Goal: Task Accomplishment & Management: Manage account settings

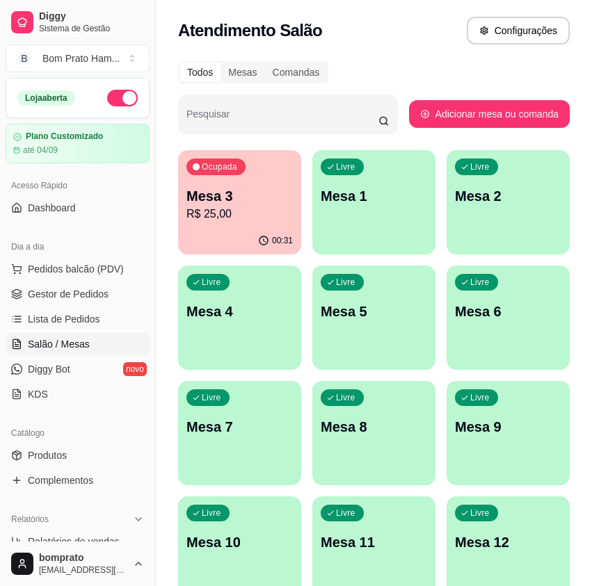
click at [218, 209] on p "R$ 25,00" at bounding box center [239, 214] width 106 height 17
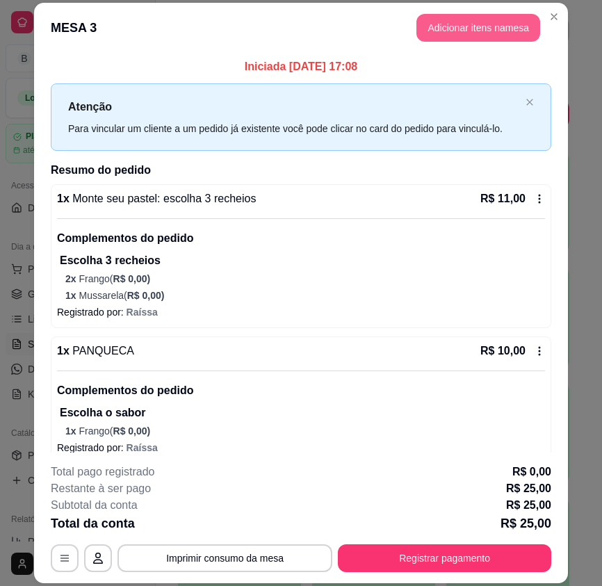
click at [486, 30] on button "Adicionar itens na mesa" at bounding box center [478, 28] width 124 height 28
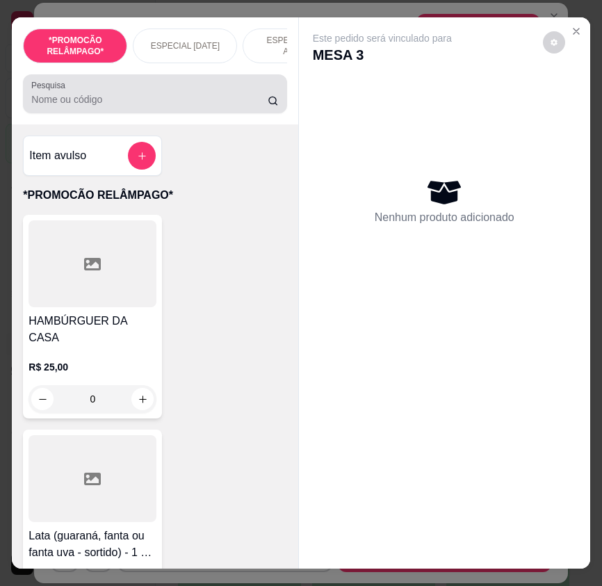
click at [110, 106] on input "Pesquisa" at bounding box center [149, 99] width 236 height 14
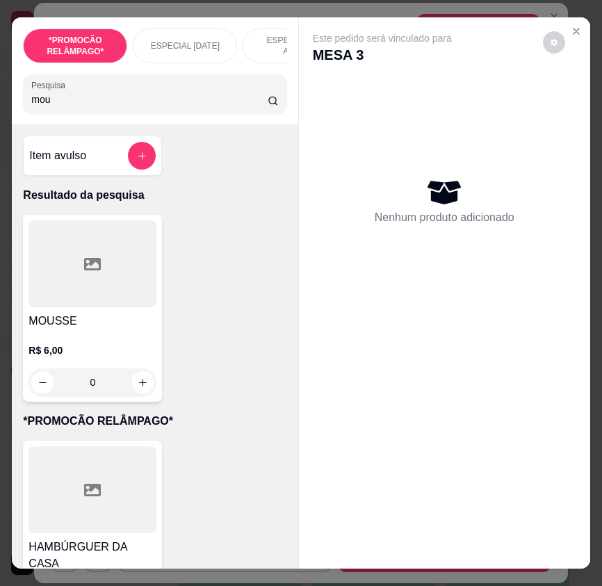
type input "mou"
click at [137, 395] on div "0" at bounding box center [93, 382] width 128 height 28
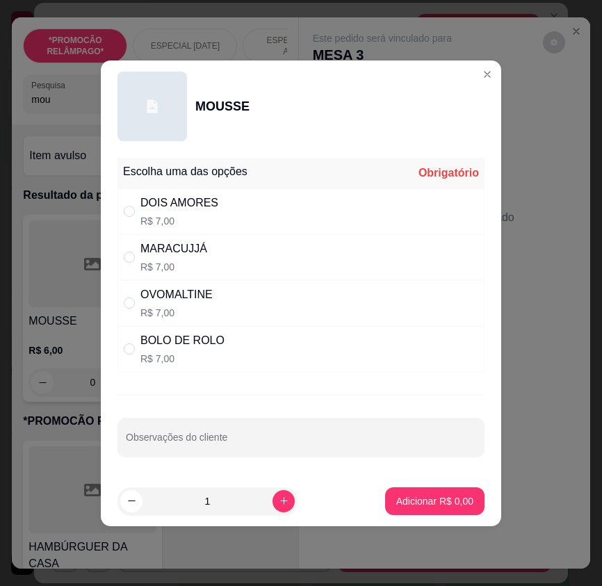
click at [321, 211] on div "DOIS AMORES R$ 7,00" at bounding box center [301, 211] width 367 height 46
radio input "true"
click at [435, 489] on button "Adicionar R$ 7,00" at bounding box center [435, 500] width 97 height 27
type input "1"
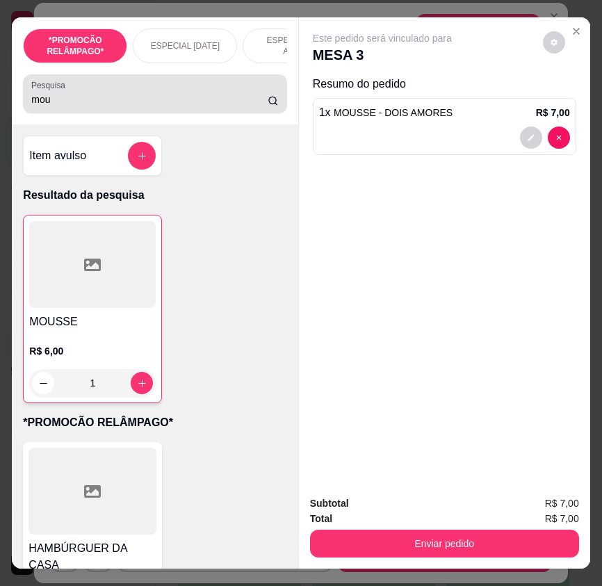
click at [177, 97] on input "mou" at bounding box center [149, 99] width 236 height 14
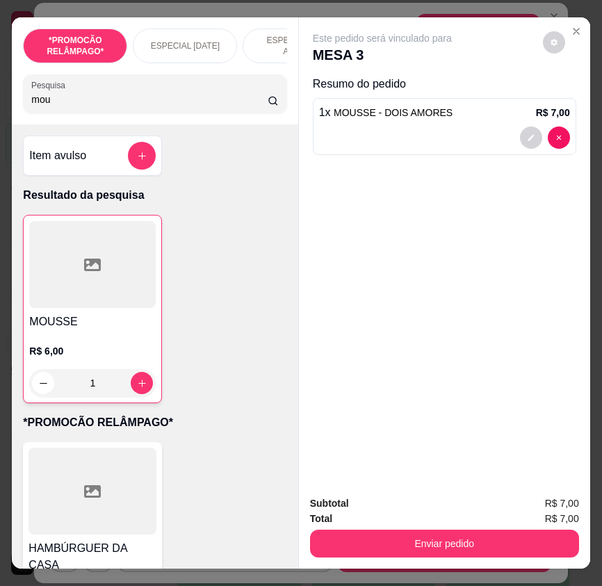
click at [177, 97] on input "mou" at bounding box center [149, 99] width 236 height 14
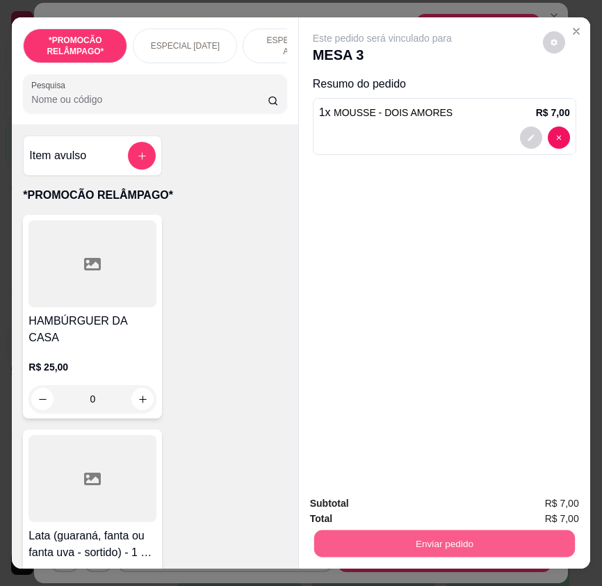
click at [435, 542] on button "Enviar pedido" at bounding box center [444, 543] width 261 height 27
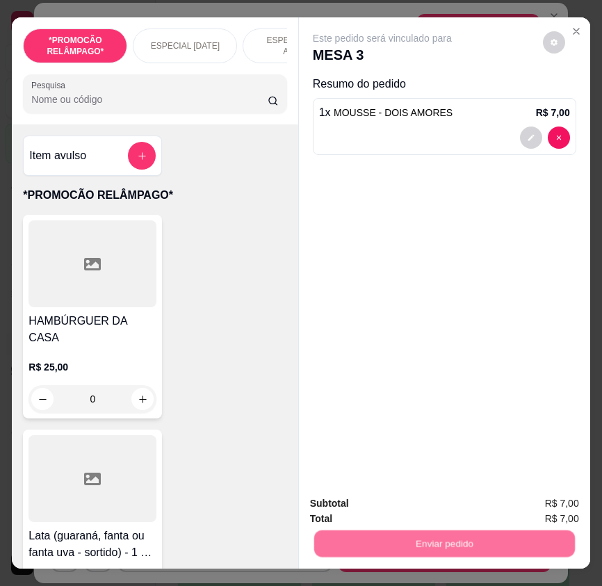
click at [422, 498] on button "Não registrar e enviar pedido" at bounding box center [397, 504] width 140 height 26
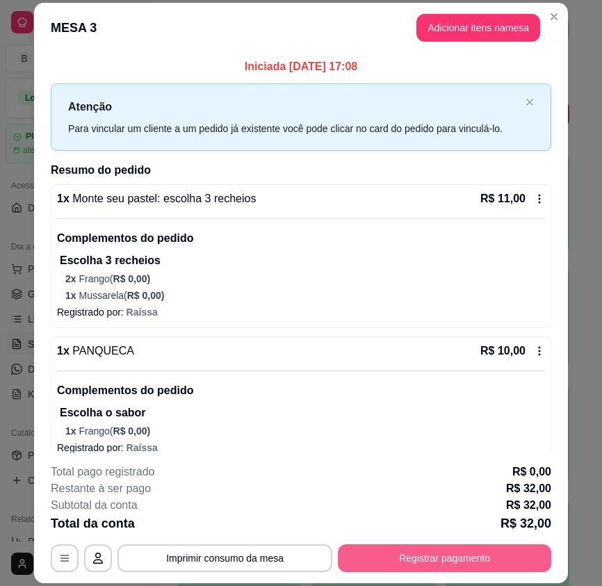
click at [453, 553] on button "Registrar pagamento" at bounding box center [444, 558] width 213 height 28
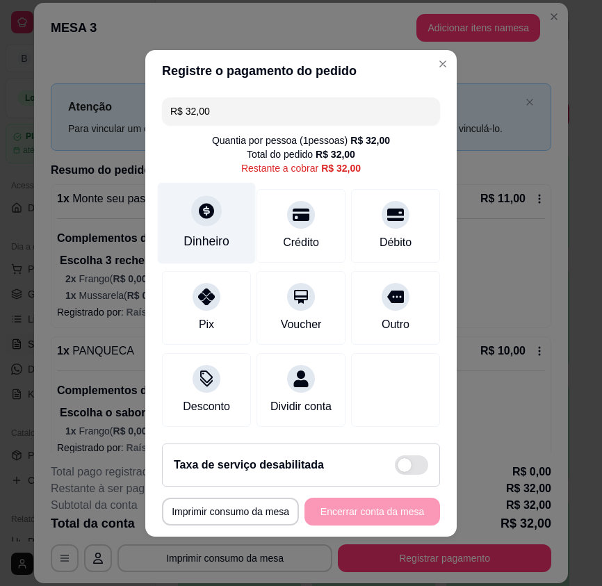
click at [220, 222] on div "Dinheiro" at bounding box center [207, 222] width 98 height 81
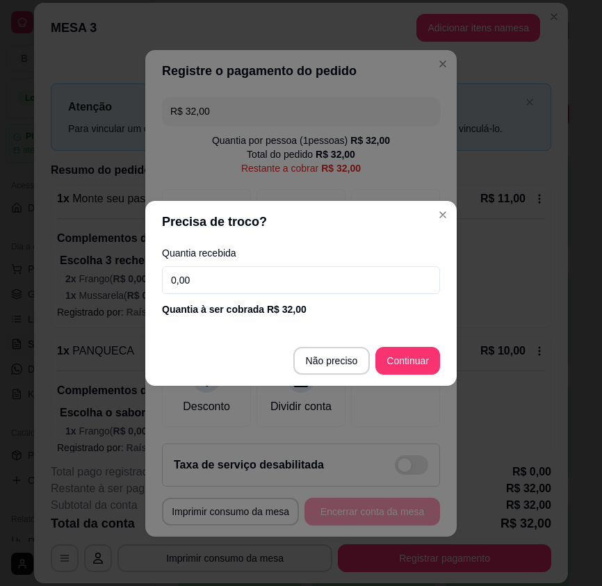
click at [344, 280] on input "0,00" at bounding box center [301, 280] width 278 height 28
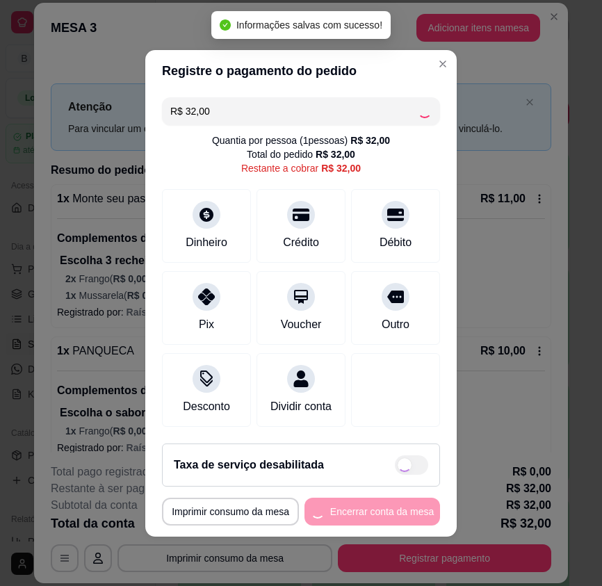
type input "R$ 0,00"
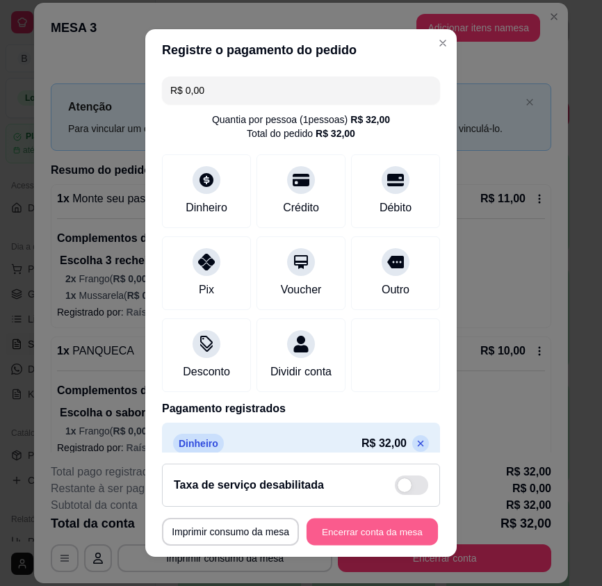
click at [405, 522] on button "Encerrar conta da mesa" at bounding box center [372, 531] width 131 height 27
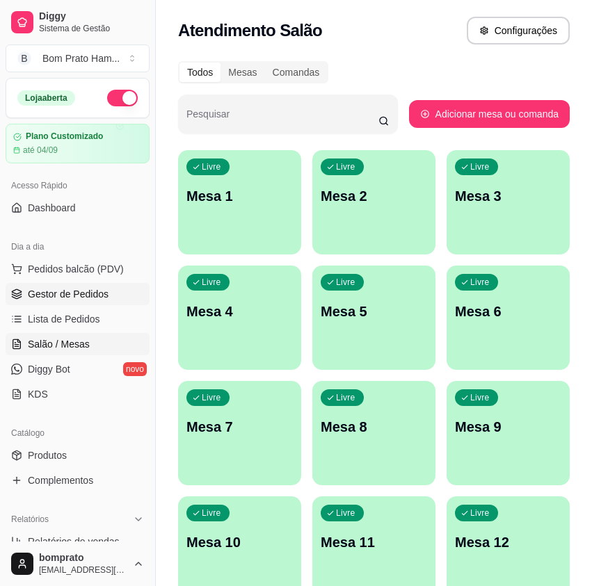
click at [58, 298] on span "Gestor de Pedidos" at bounding box center [68, 294] width 81 height 14
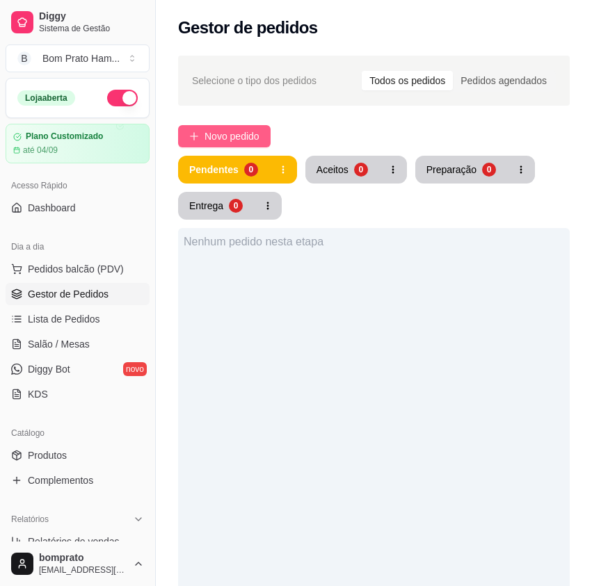
click at [217, 133] on span "Novo pedido" at bounding box center [231, 136] width 55 height 15
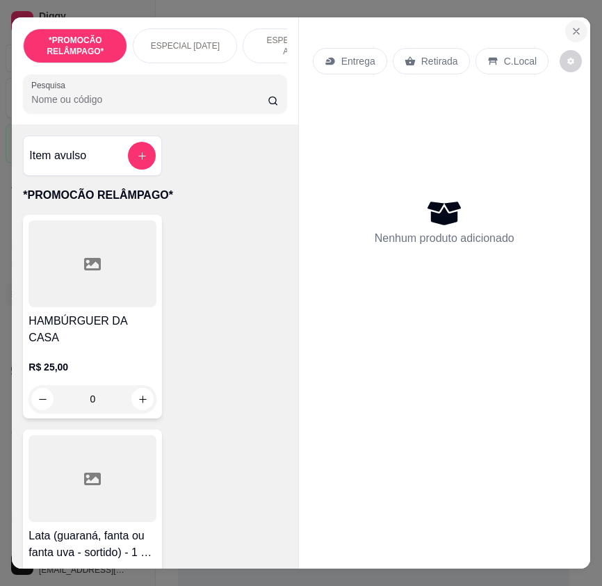
click at [575, 26] on icon "Close" at bounding box center [576, 31] width 11 height 11
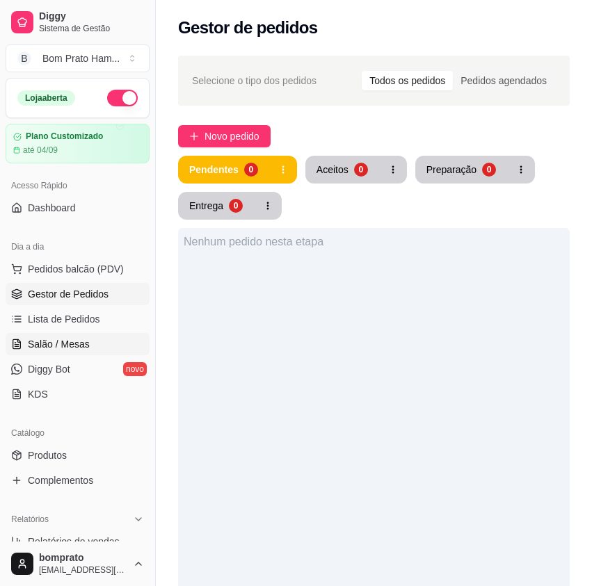
click at [86, 346] on span "Salão / Mesas" at bounding box center [59, 344] width 62 height 14
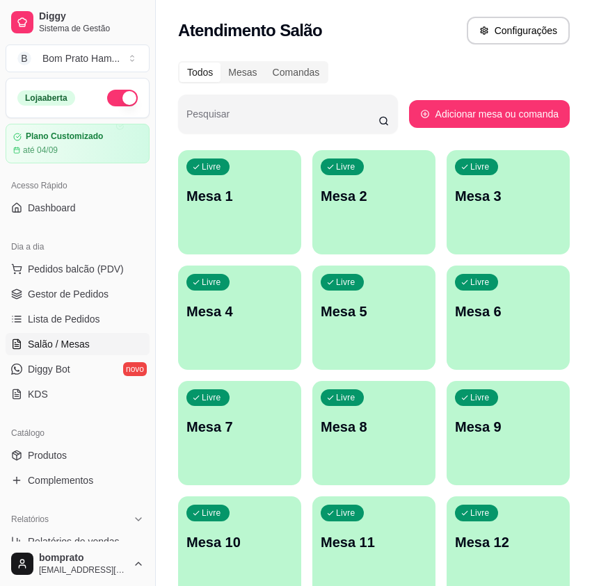
click at [483, 325] on div "Livre Mesa 6" at bounding box center [507, 310] width 123 height 88
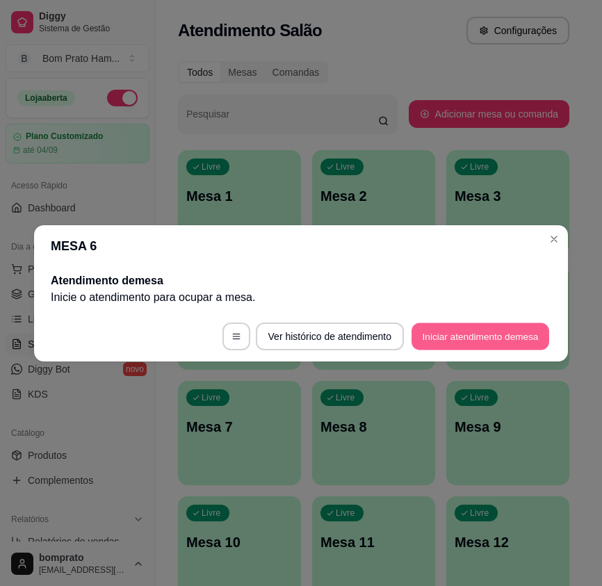
click at [496, 327] on button "Iniciar atendimento de mesa" at bounding box center [481, 336] width 138 height 27
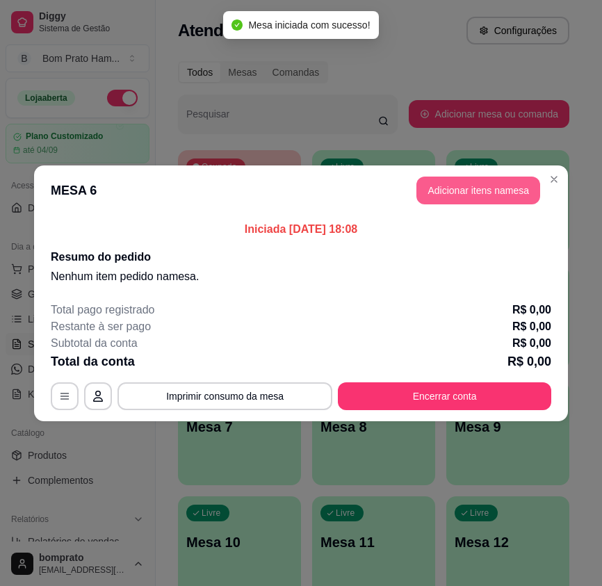
click at [485, 197] on button "Adicionar itens na mesa" at bounding box center [478, 191] width 124 height 28
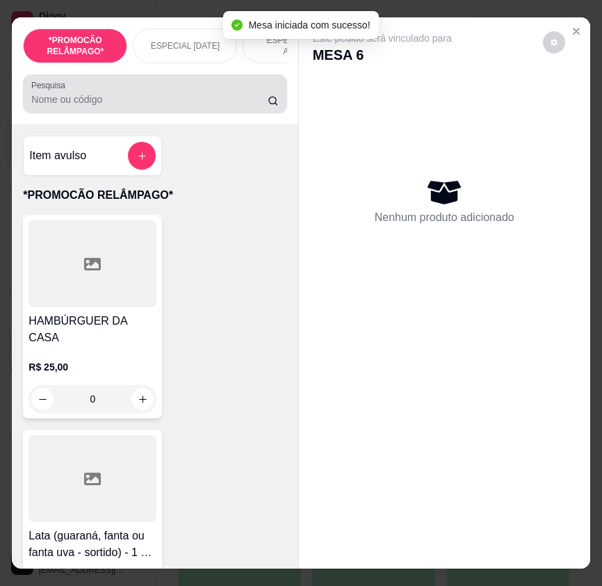
click at [237, 106] on input "Pesquisa" at bounding box center [149, 99] width 236 height 14
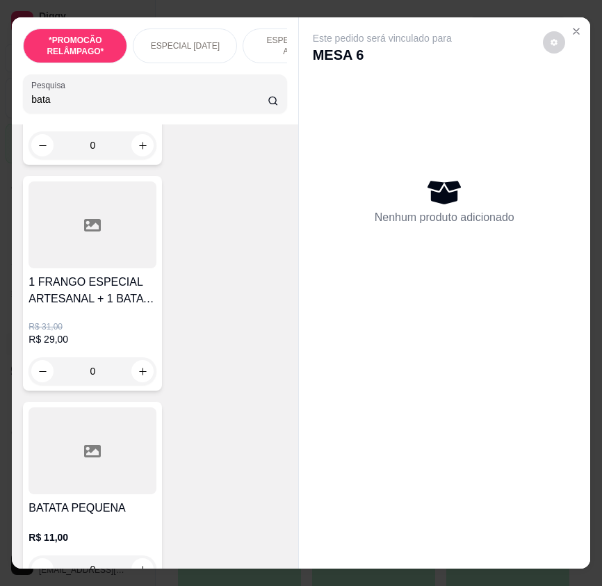
scroll to position [695, 0]
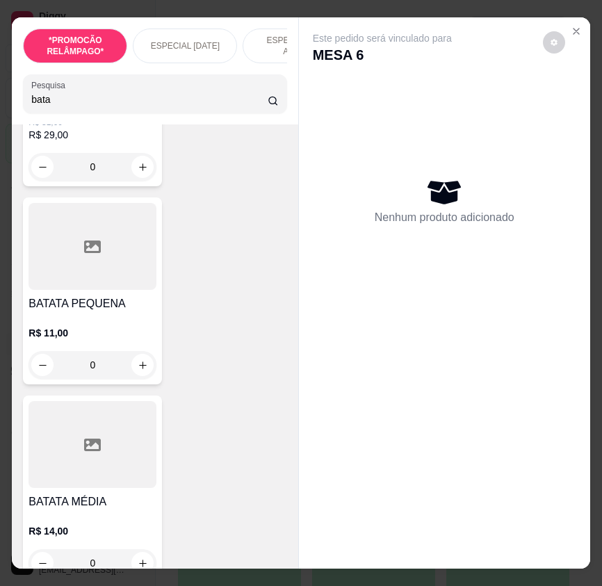
type input "bata"
click at [120, 337] on p "R$ 11,00" at bounding box center [93, 333] width 128 height 14
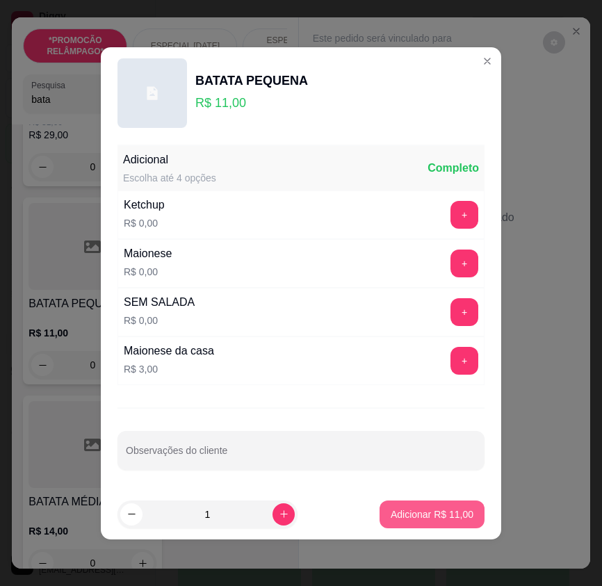
click at [427, 517] on p "Adicionar R$ 11,00" at bounding box center [432, 515] width 83 height 14
type input "1"
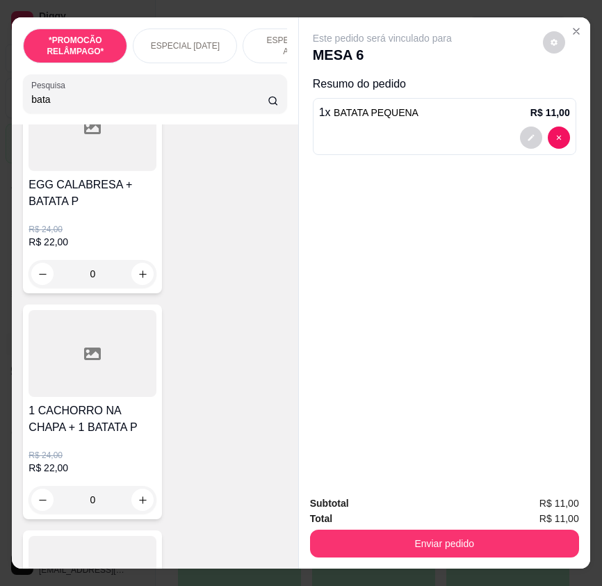
scroll to position [0, 0]
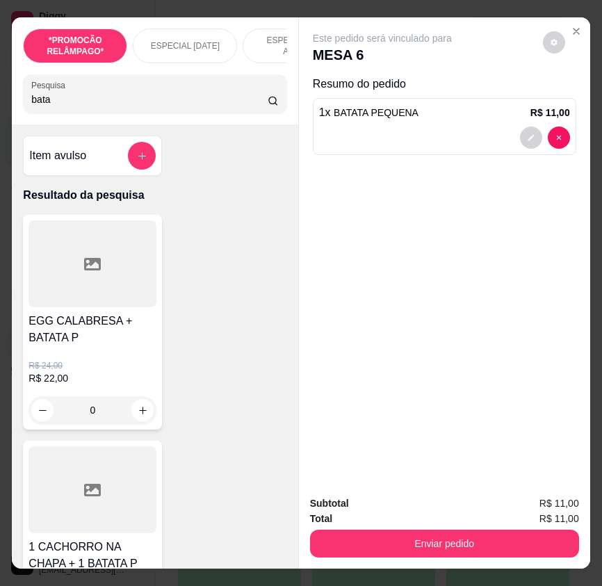
click at [64, 102] on input "bata" at bounding box center [149, 99] width 236 height 14
type input "gua"
click at [126, 503] on div at bounding box center [93, 489] width 128 height 87
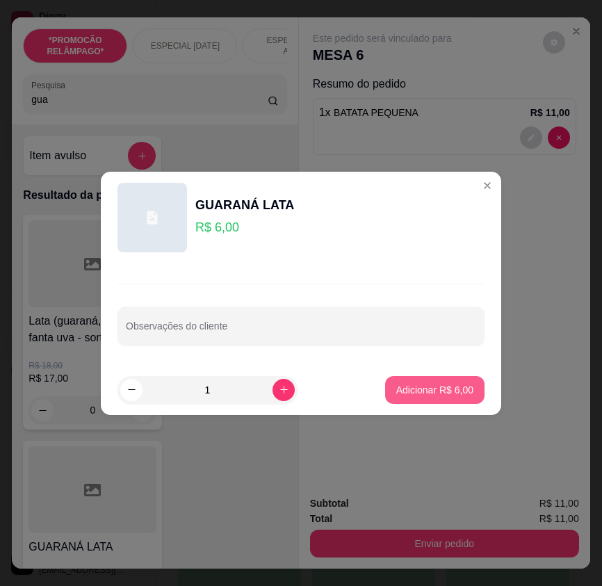
click at [439, 398] on button "Adicionar R$ 6,00" at bounding box center [434, 390] width 99 height 28
type input "1"
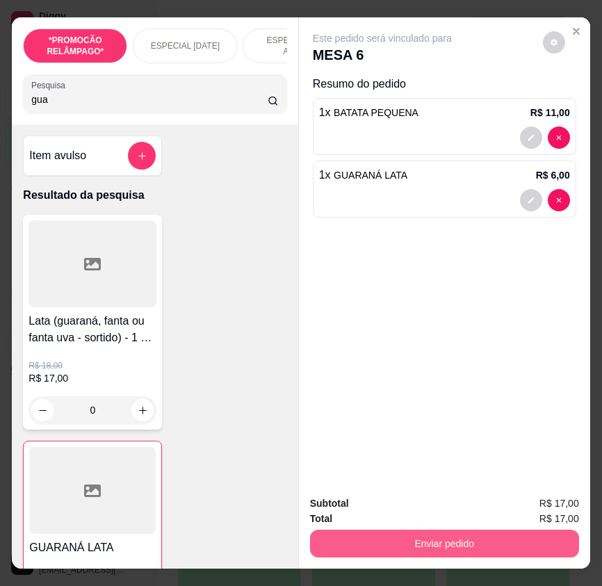
click at [489, 539] on button "Enviar pedido" at bounding box center [444, 544] width 269 height 28
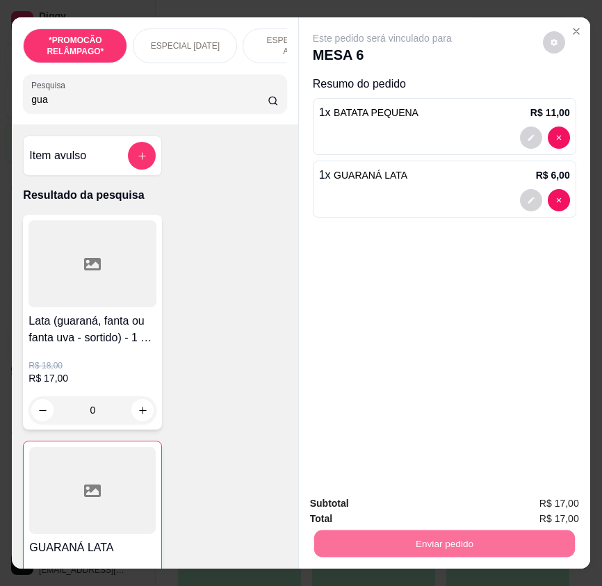
click at [432, 508] on button "Não registrar e enviar pedido" at bounding box center [397, 504] width 140 height 26
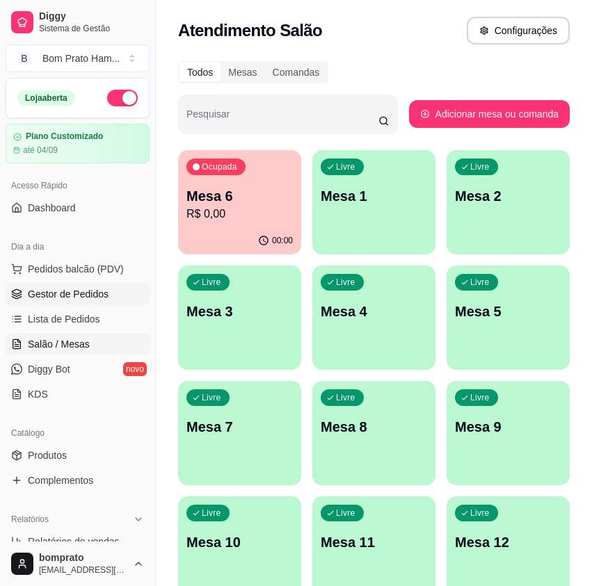
click at [97, 295] on span "Gestor de Pedidos" at bounding box center [68, 294] width 81 height 14
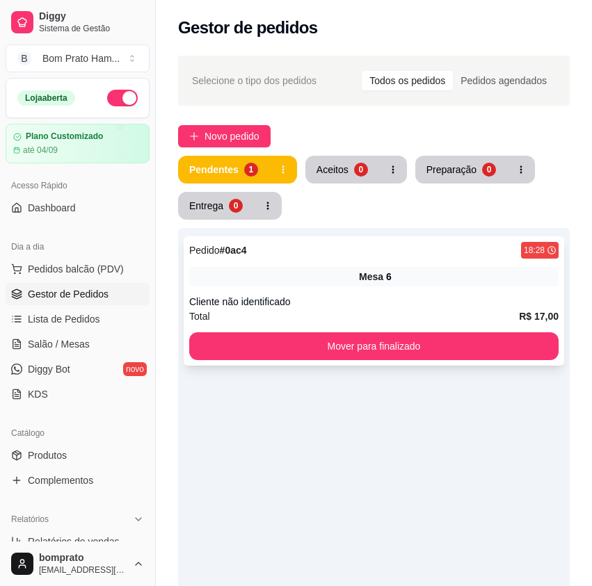
click at [323, 266] on div "Pedido # 0ac4 18:28 Mesa 6 Cliente não identificado Total R$ 17,00 Mover para f…" at bounding box center [374, 300] width 380 height 129
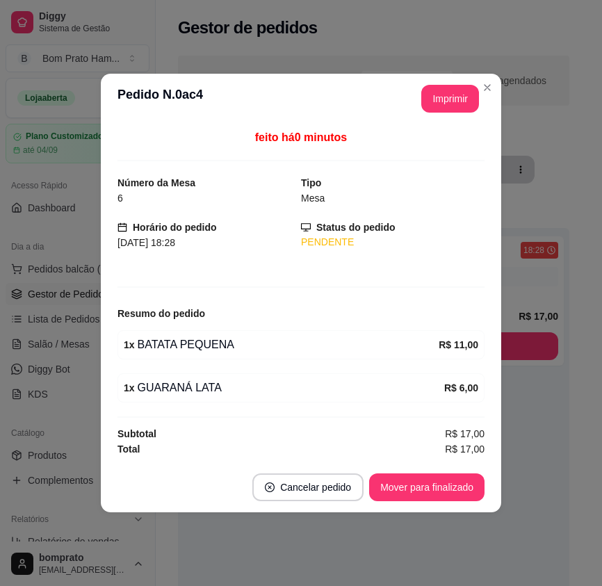
click at [446, 96] on button "Imprimir" at bounding box center [450, 99] width 58 height 28
click at [469, 489] on button "Mover para finalizado" at bounding box center [426, 487] width 115 height 28
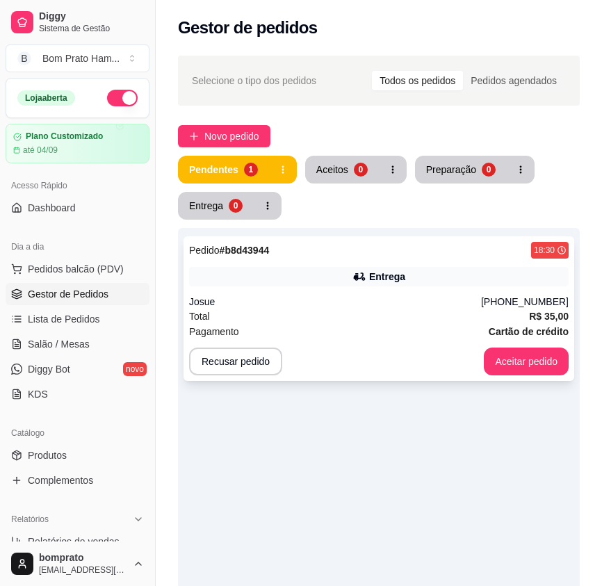
click at [275, 285] on div "Entrega" at bounding box center [379, 276] width 380 height 19
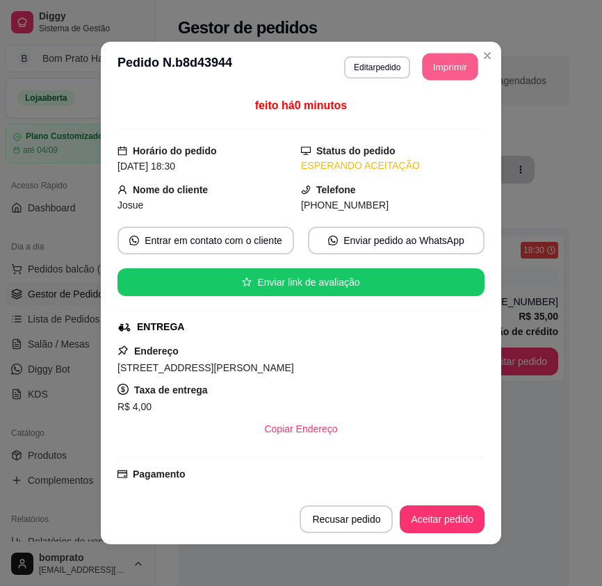
click at [445, 59] on button "Imprimir" at bounding box center [451, 67] width 56 height 27
click at [465, 511] on button "Aceitar pedido" at bounding box center [442, 519] width 85 height 28
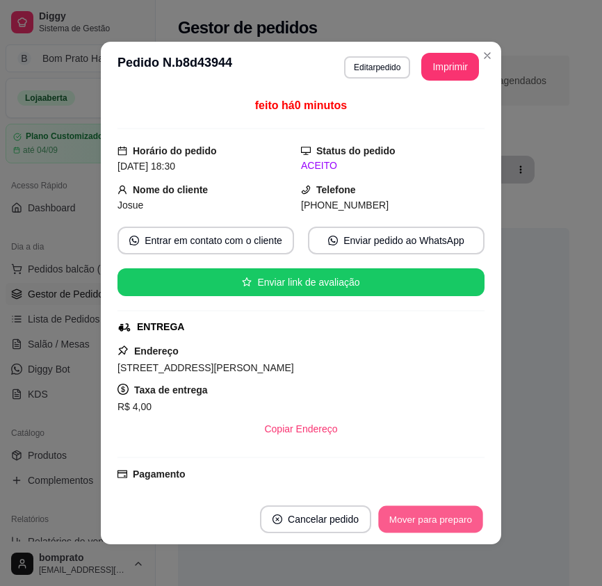
click at [465, 512] on button "Mover para preparo" at bounding box center [430, 519] width 104 height 27
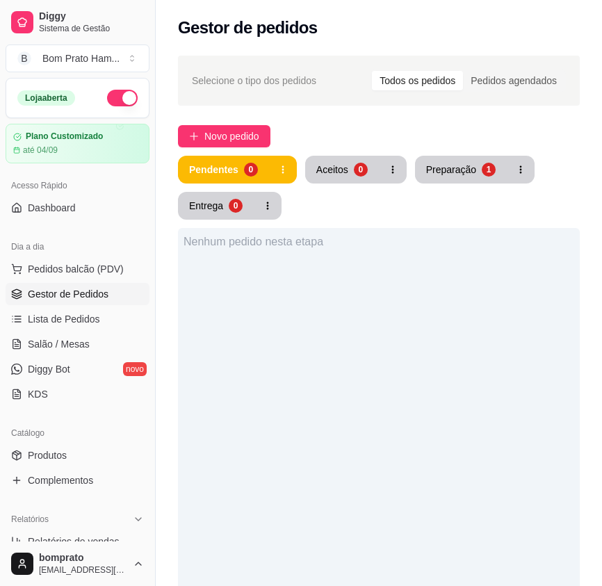
click at [102, 355] on ul "Pedidos balcão (PDV) Gestor de Pedidos Lista de Pedidos Salão / Mesas Diggy Bot…" at bounding box center [78, 331] width 144 height 147
click at [99, 349] on link "Salão / Mesas" at bounding box center [78, 344] width 144 height 22
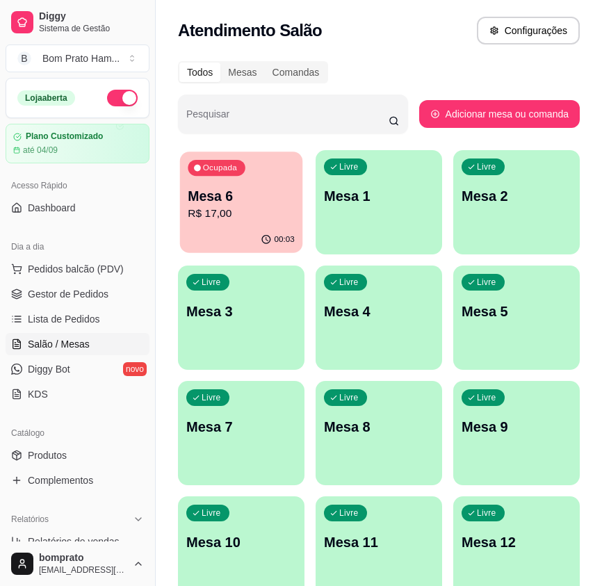
click at [252, 216] on p "R$ 17,00" at bounding box center [241, 214] width 106 height 16
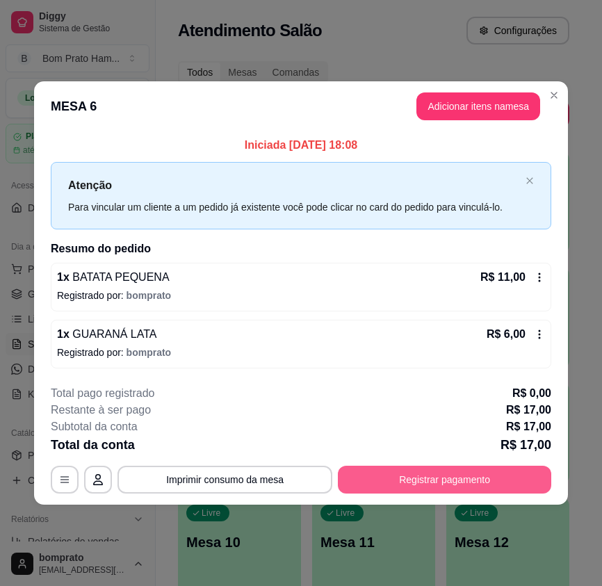
click at [481, 472] on button "Registrar pagamento" at bounding box center [444, 480] width 213 height 28
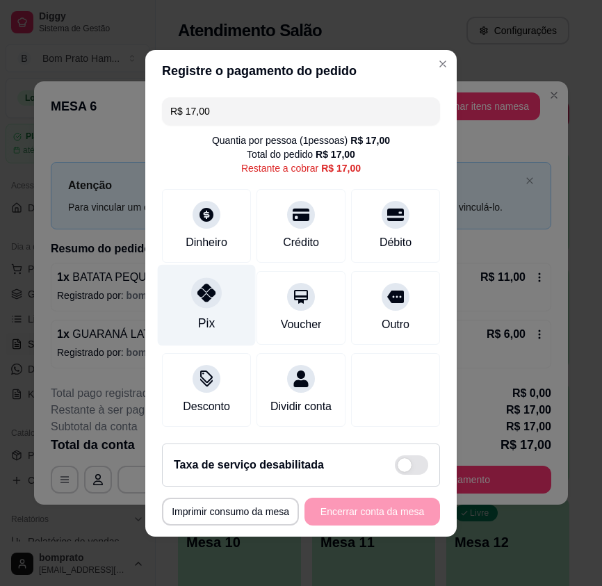
click at [220, 320] on div "Pix" at bounding box center [207, 304] width 98 height 81
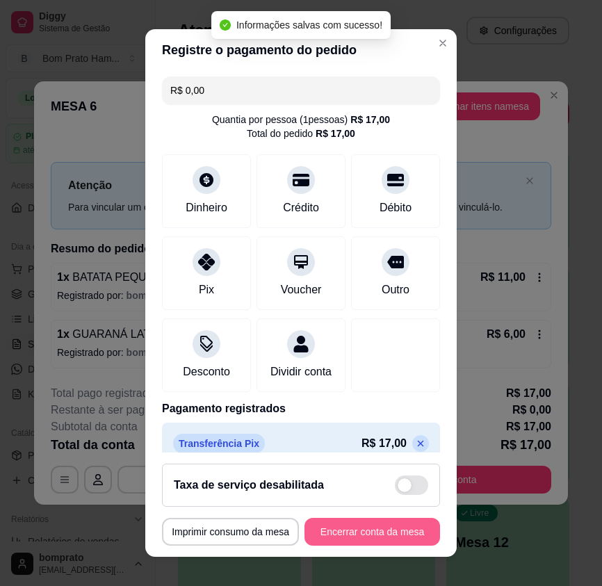
click at [391, 521] on button "Encerrar conta da mesa" at bounding box center [373, 532] width 136 height 28
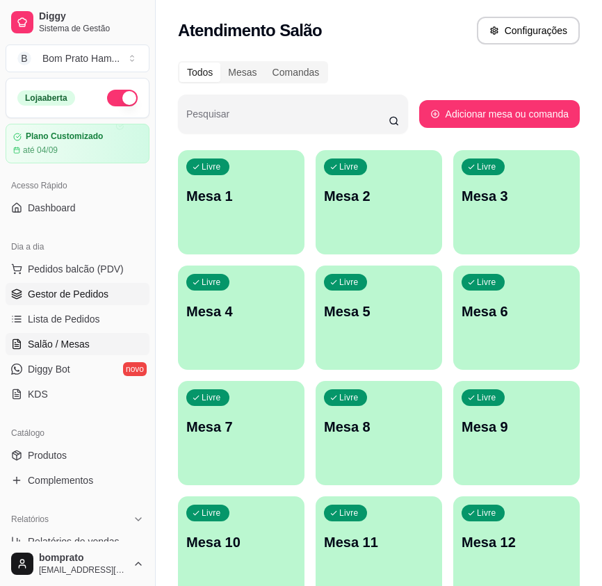
click at [114, 298] on link "Gestor de Pedidos" at bounding box center [78, 294] width 144 height 22
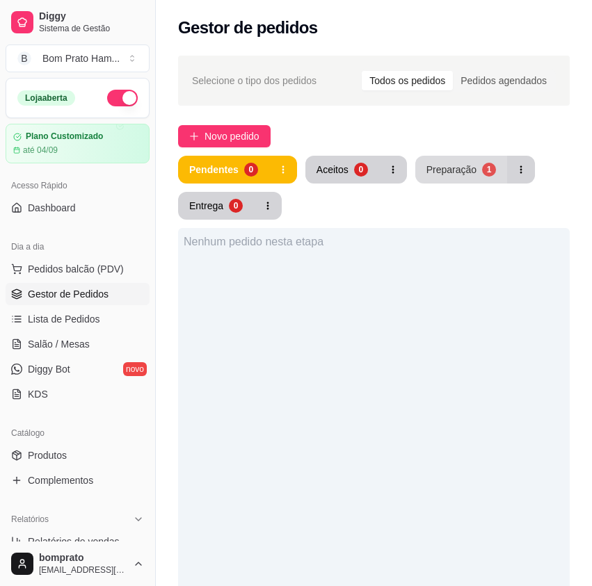
click at [470, 175] on div "Preparação" at bounding box center [451, 170] width 50 height 14
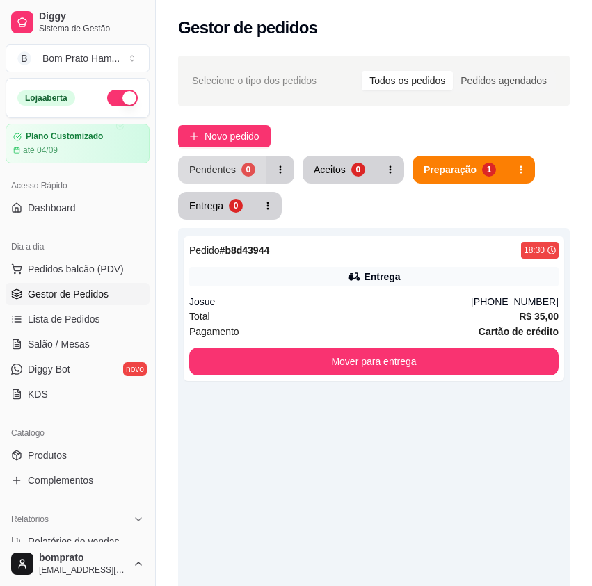
click at [238, 165] on button "Pendentes 0" at bounding box center [222, 170] width 88 height 28
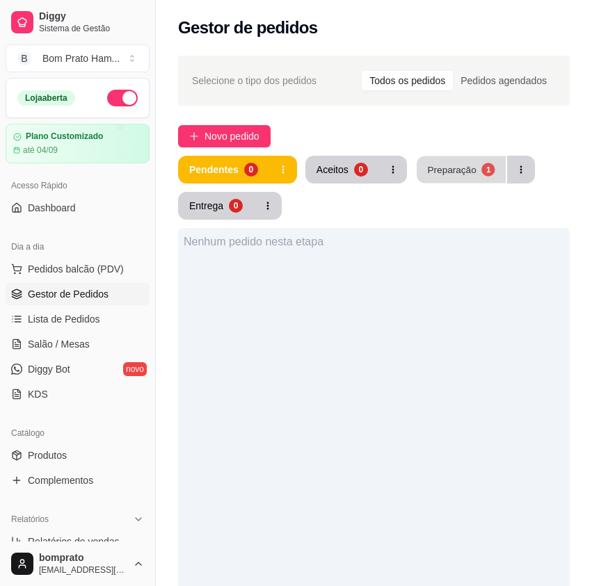
click at [477, 157] on button "Preparação 1" at bounding box center [460, 169] width 89 height 27
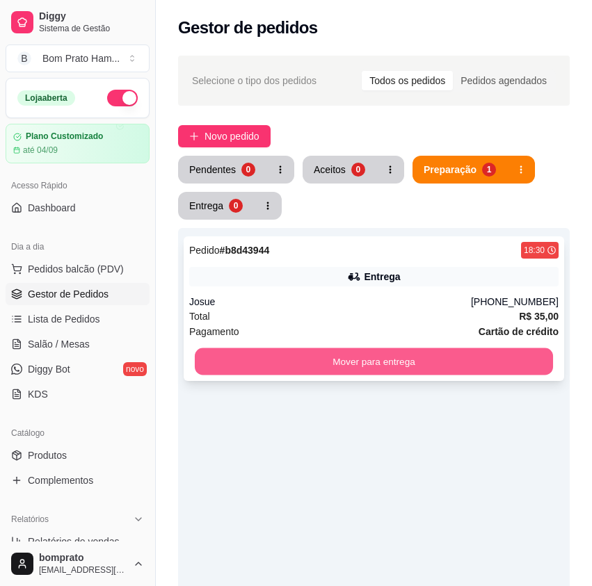
click at [457, 373] on button "Mover para entrega" at bounding box center [374, 361] width 358 height 27
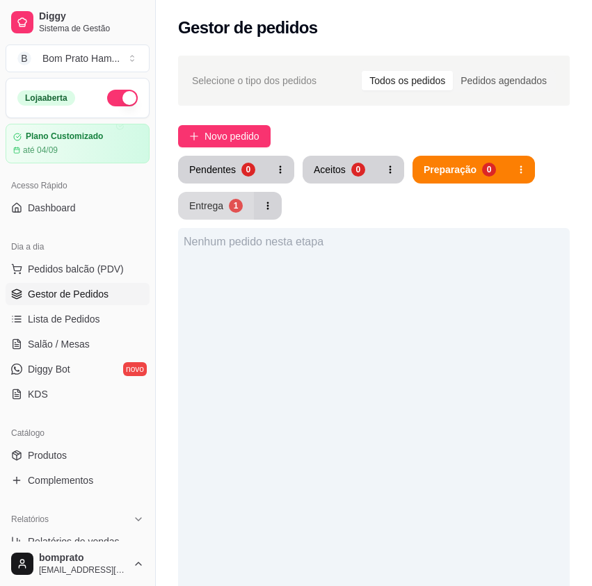
click at [225, 202] on button "Entrega 1" at bounding box center [216, 206] width 76 height 28
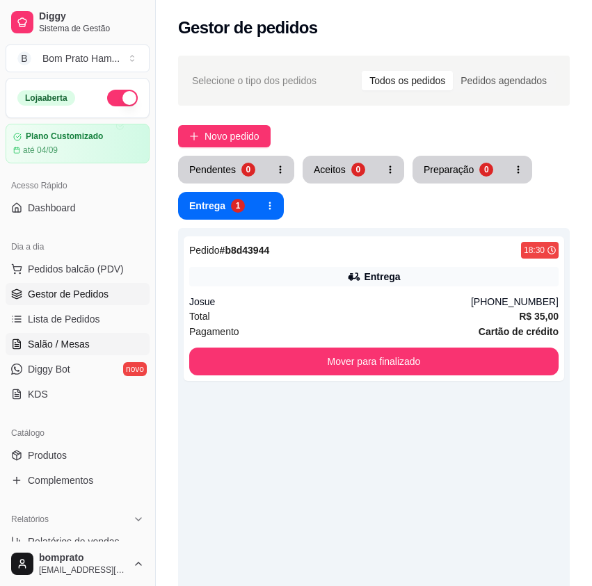
click at [69, 351] on link "Salão / Mesas" at bounding box center [78, 344] width 144 height 22
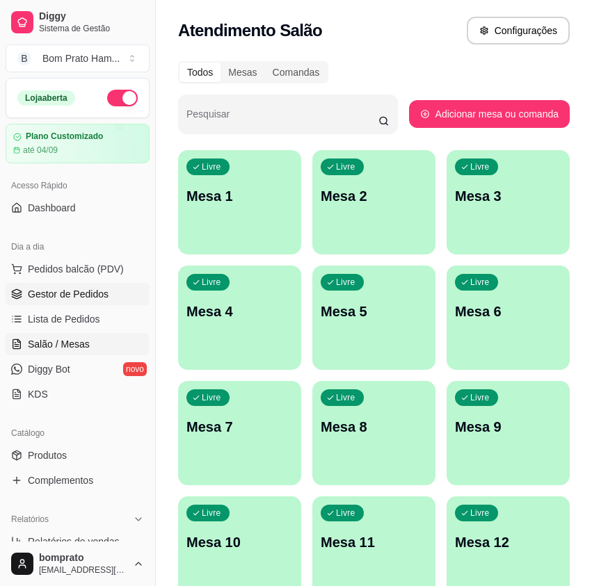
click at [90, 301] on link "Gestor de Pedidos" at bounding box center [78, 294] width 144 height 22
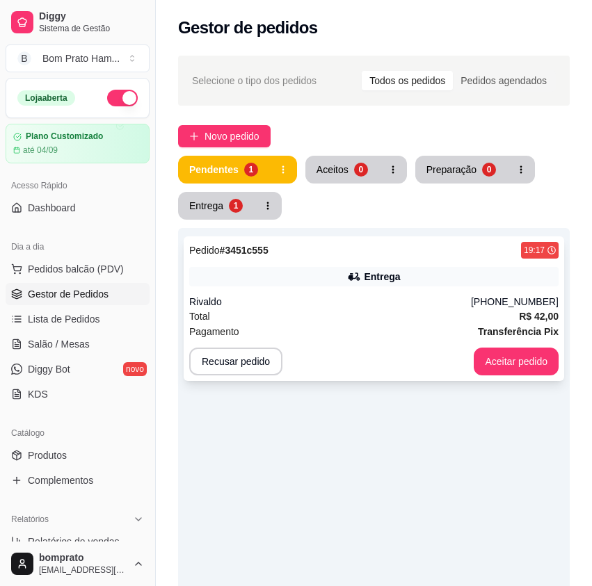
click at [365, 300] on div "Rivaldo" at bounding box center [330, 302] width 282 height 14
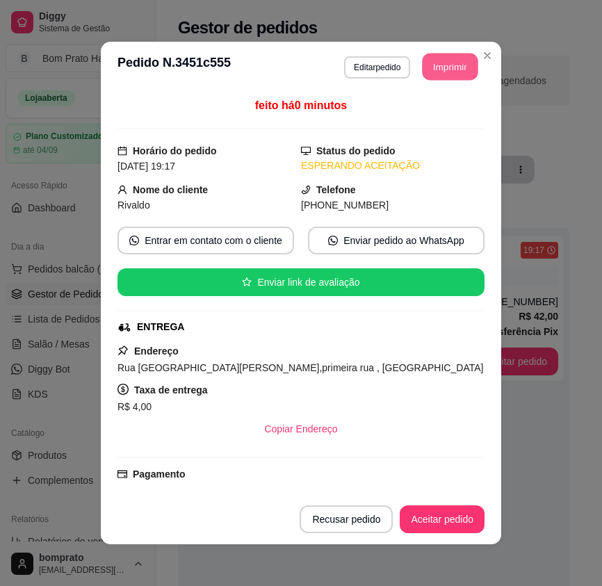
click at [443, 68] on button "Imprimir" at bounding box center [451, 67] width 56 height 27
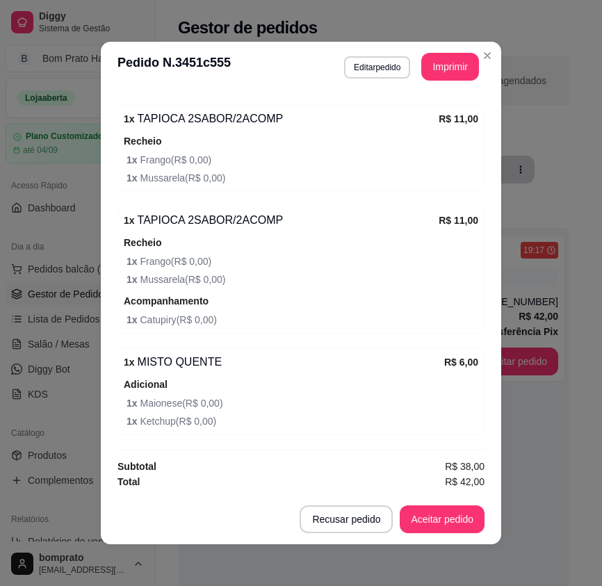
scroll to position [570, 0]
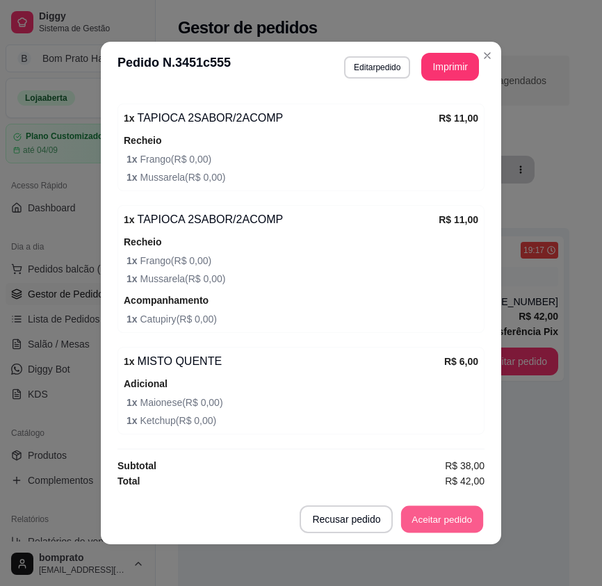
click at [448, 526] on button "Aceitar pedido" at bounding box center [442, 519] width 82 height 27
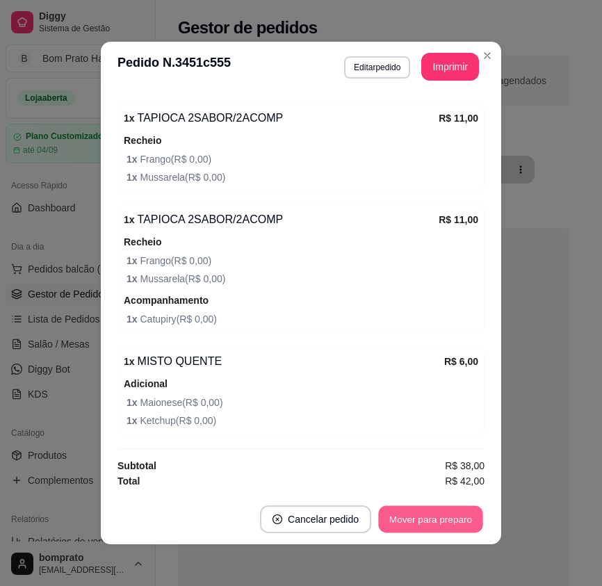
click at [448, 521] on button "Mover para preparo" at bounding box center [430, 519] width 104 height 27
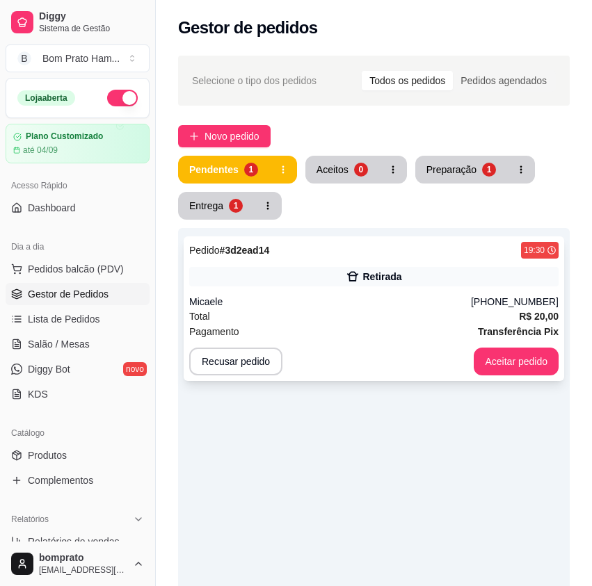
click at [397, 343] on div "Pedido # 3d2ead14 19:30 Retirada Micaele [PHONE_NUMBER] Total R$ 20,00 Pagament…" at bounding box center [374, 308] width 380 height 145
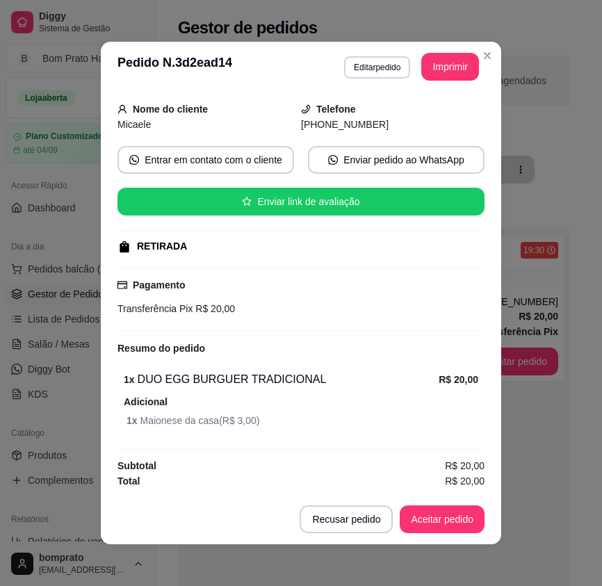
scroll to position [3, 0]
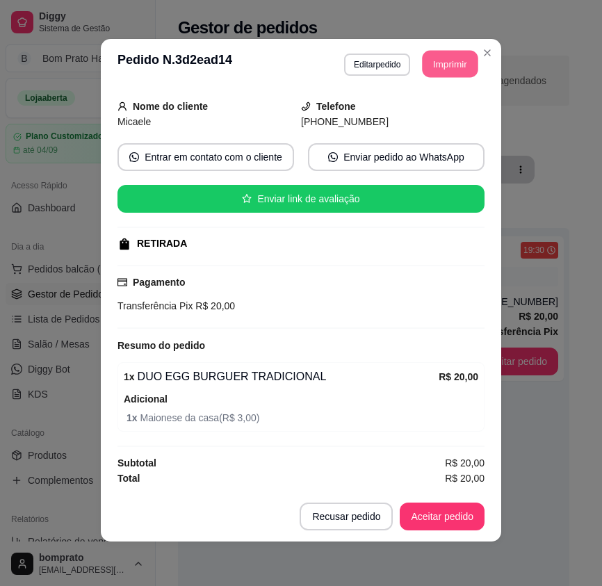
click at [432, 69] on button "Imprimir" at bounding box center [451, 64] width 56 height 27
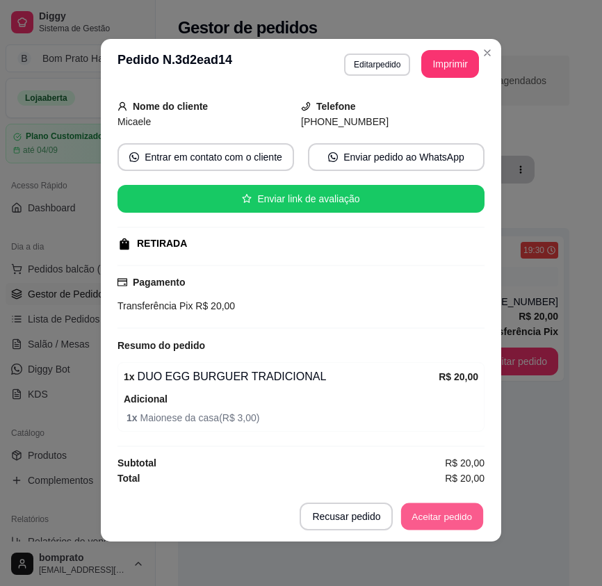
click at [446, 517] on button "Aceitar pedido" at bounding box center [442, 516] width 82 height 27
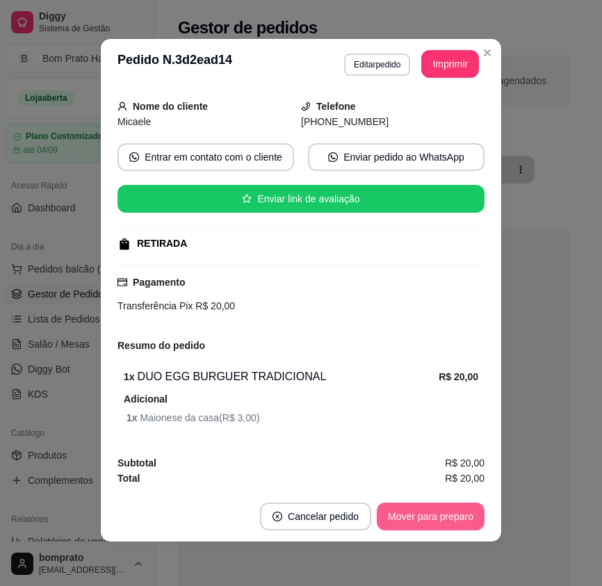
click at [446, 517] on button "Mover para preparo" at bounding box center [431, 517] width 108 height 28
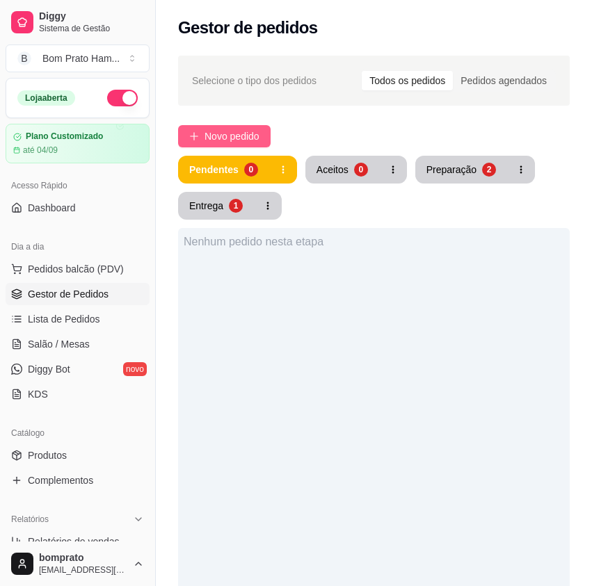
click at [227, 139] on span "Novo pedido" at bounding box center [231, 136] width 55 height 15
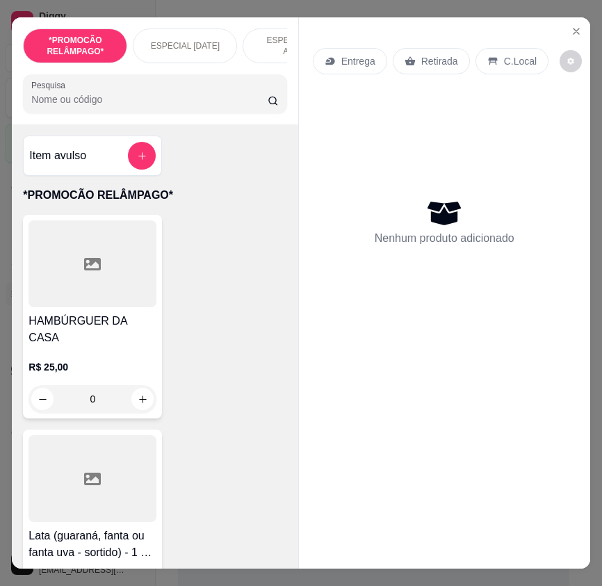
click at [156, 106] on input "Pesquisa" at bounding box center [149, 99] width 236 height 14
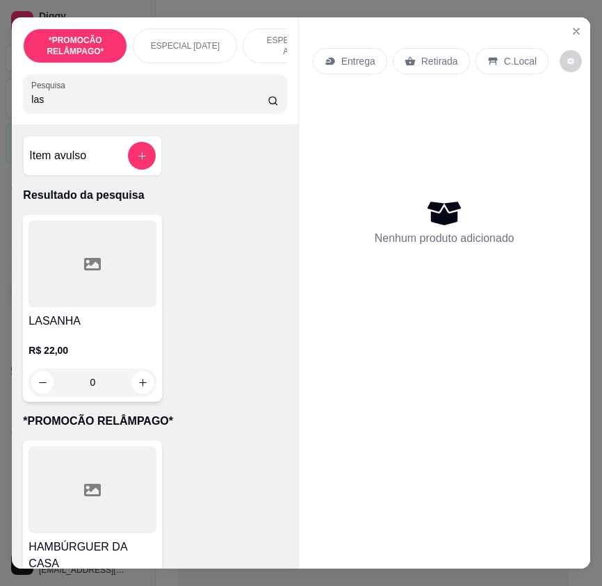
type input "las"
click at [144, 341] on div "R$ 22,00 0" at bounding box center [93, 363] width 128 height 67
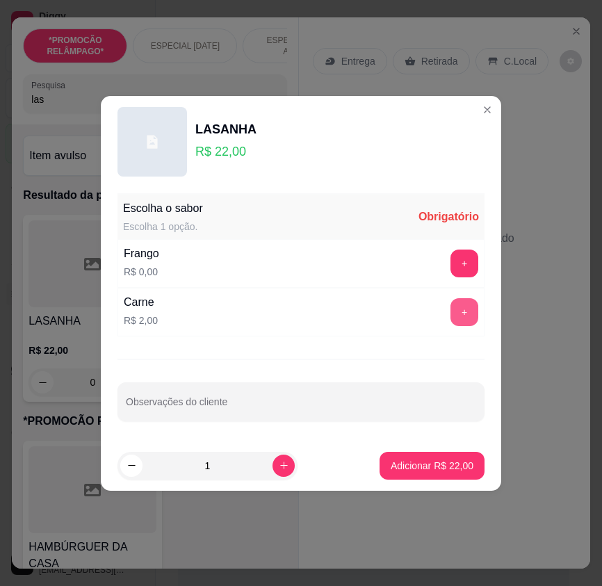
click at [462, 313] on button "+" at bounding box center [465, 312] width 28 height 28
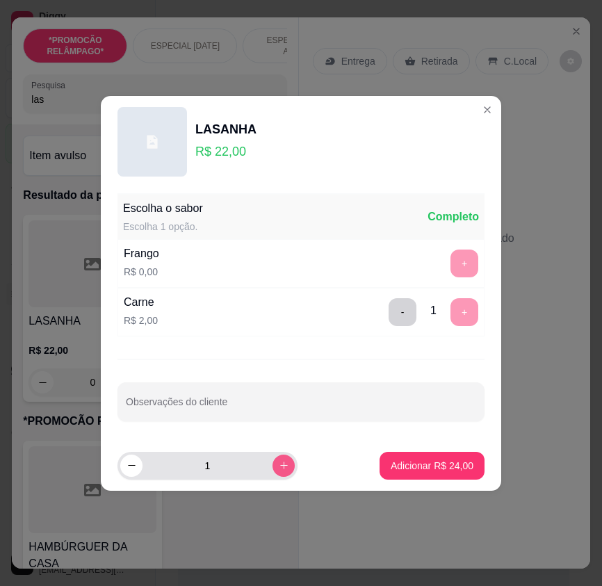
click at [273, 458] on button "increase-product-quantity" at bounding box center [284, 466] width 22 height 22
type input "2"
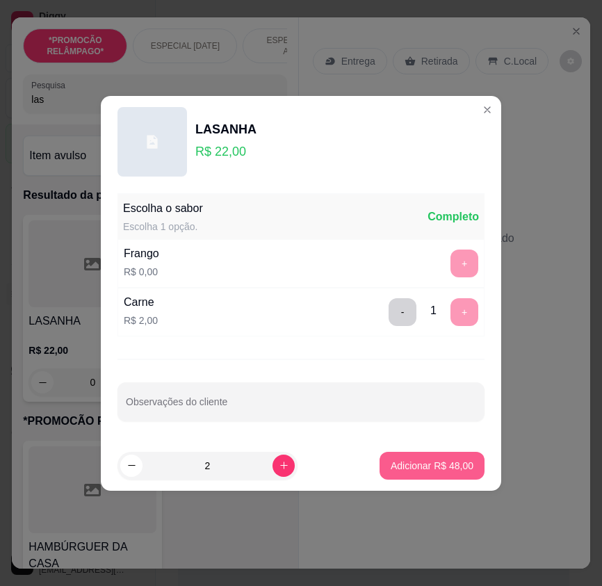
click at [466, 469] on button "Adicionar R$ 48,00" at bounding box center [432, 466] width 105 height 28
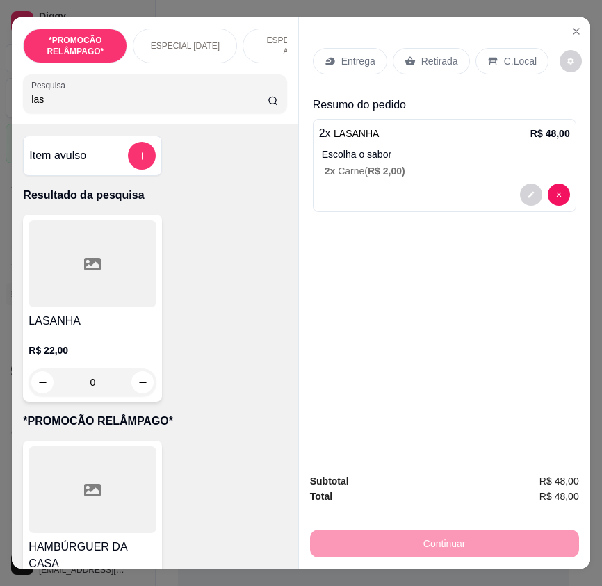
click at [409, 60] on icon at bounding box center [410, 61] width 11 height 11
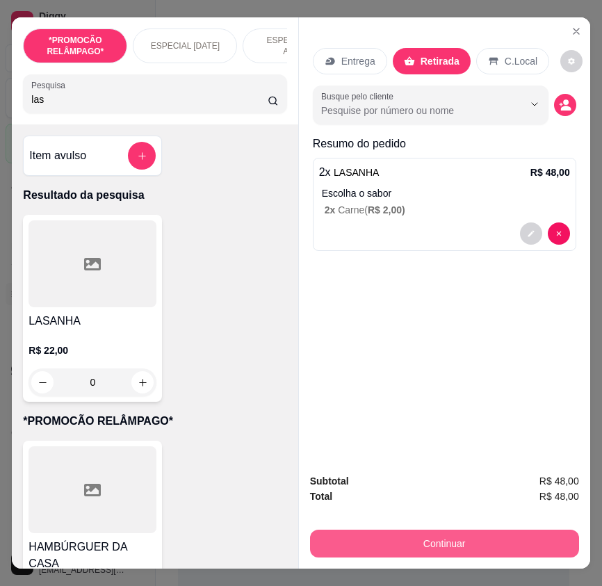
click at [527, 547] on button "Continuar" at bounding box center [444, 544] width 269 height 28
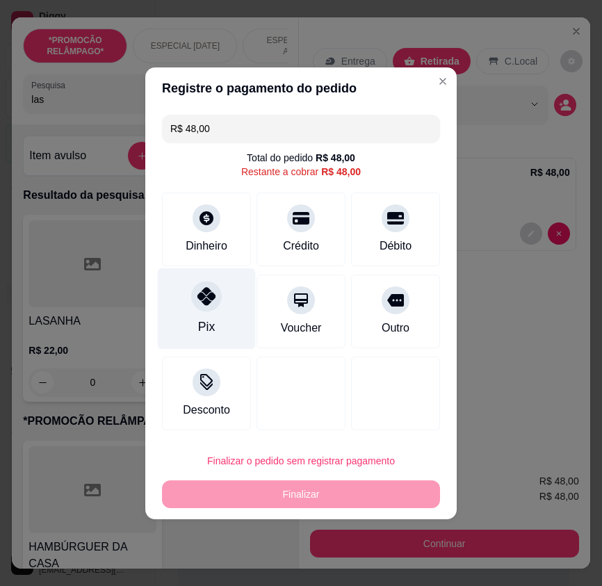
click at [209, 309] on div at bounding box center [206, 296] width 31 height 31
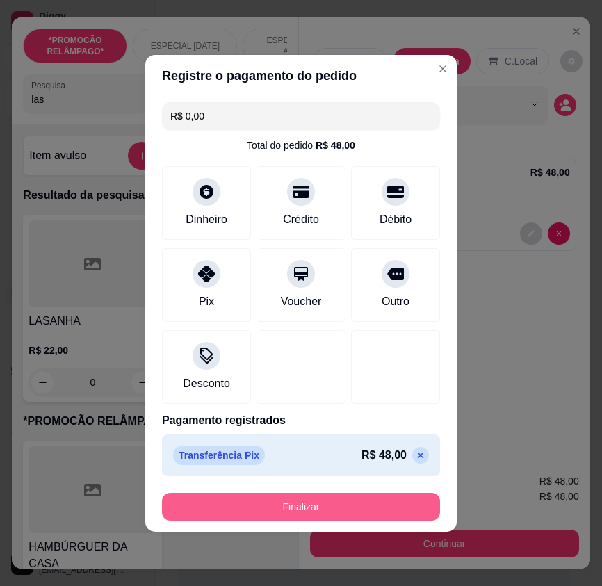
click at [350, 511] on button "Finalizar" at bounding box center [301, 507] width 278 height 28
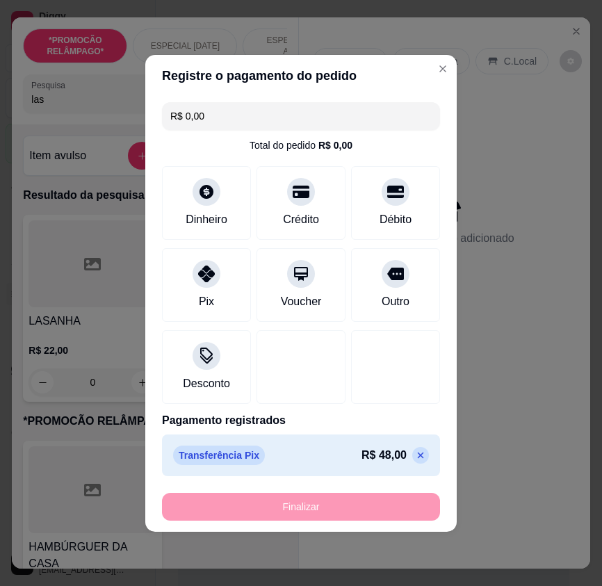
type input "-R$ 48,00"
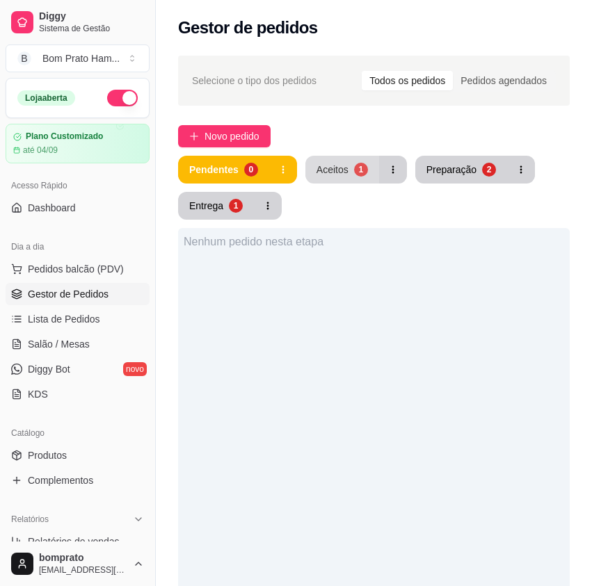
click at [337, 163] on div "Aceitos" at bounding box center [332, 170] width 32 height 14
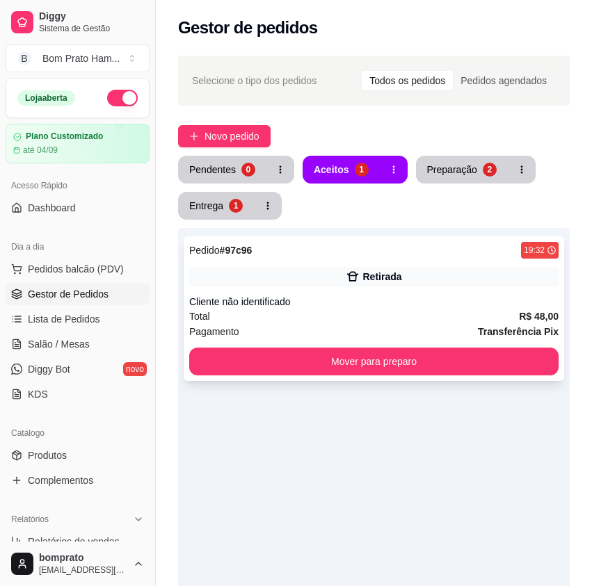
click at [362, 272] on div "Retirada" at bounding box center [373, 276] width 369 height 19
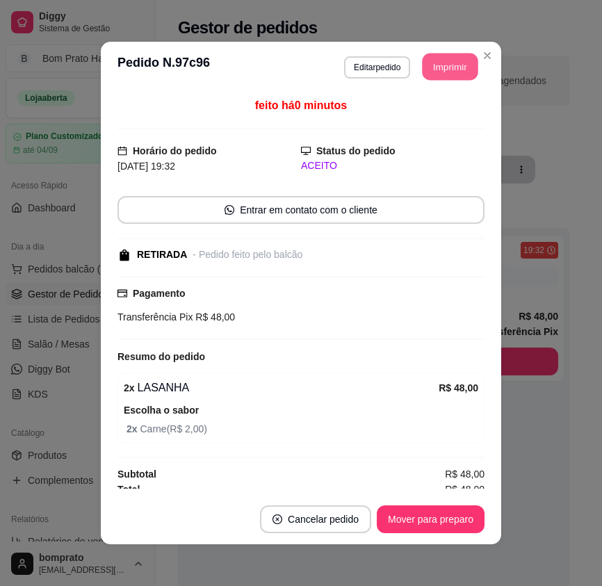
click at [455, 67] on button "Imprimir" at bounding box center [451, 67] width 56 height 27
click at [376, 66] on button "Editar pedido" at bounding box center [377, 67] width 66 height 22
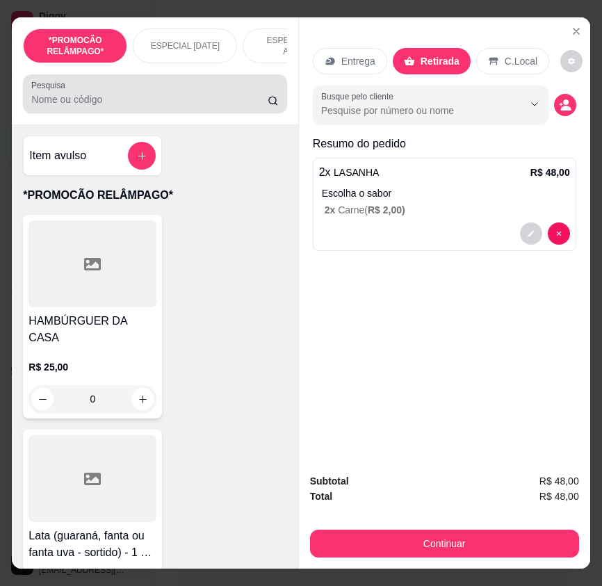
click at [138, 102] on input "Pesquisa" at bounding box center [149, 99] width 236 height 14
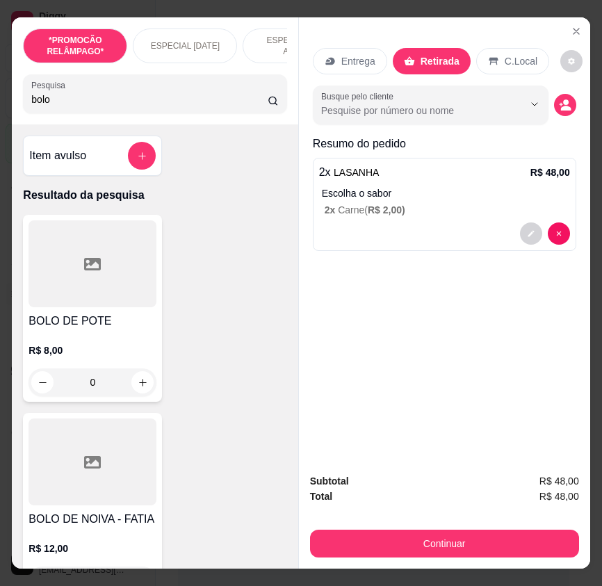
type input "bolo"
click at [115, 327] on h4 "BOLO DE POTE" at bounding box center [93, 321] width 128 height 17
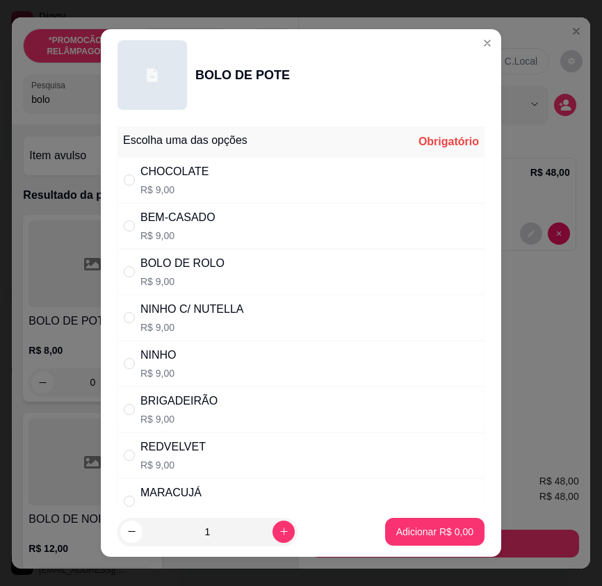
click at [398, 302] on div "NINHO C/ NUTELLA R$ 9,00" at bounding box center [301, 318] width 367 height 46
radio input "true"
click at [446, 530] on p "Adicionar R$ 9,00" at bounding box center [434, 531] width 75 height 13
type input "1"
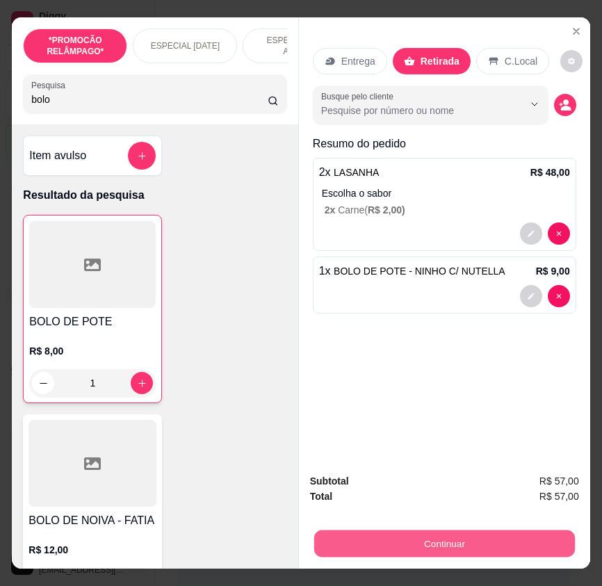
click at [494, 532] on button "Continuar" at bounding box center [444, 543] width 261 height 27
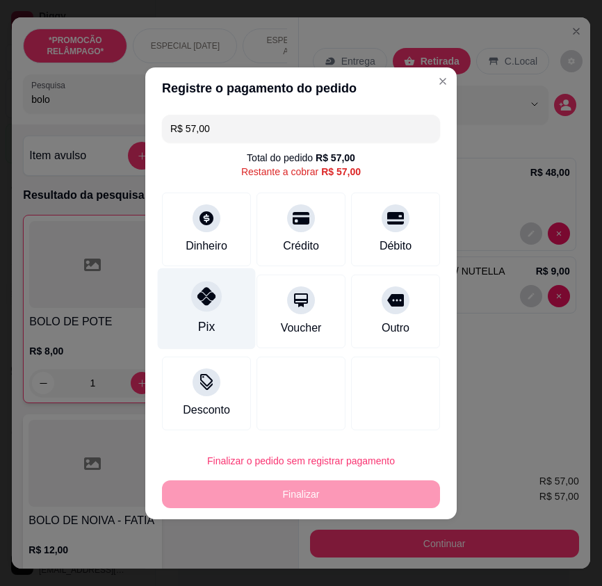
click at [241, 298] on div "Pix" at bounding box center [207, 308] width 98 height 81
type input "R$ 0,00"
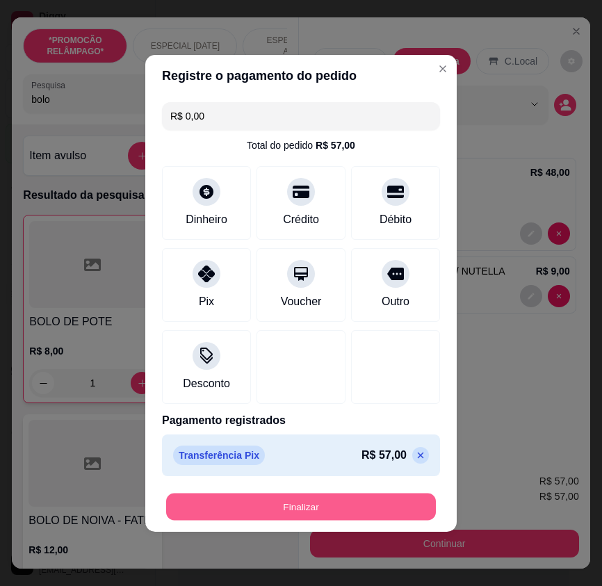
click at [406, 501] on button "Finalizar" at bounding box center [301, 506] width 270 height 27
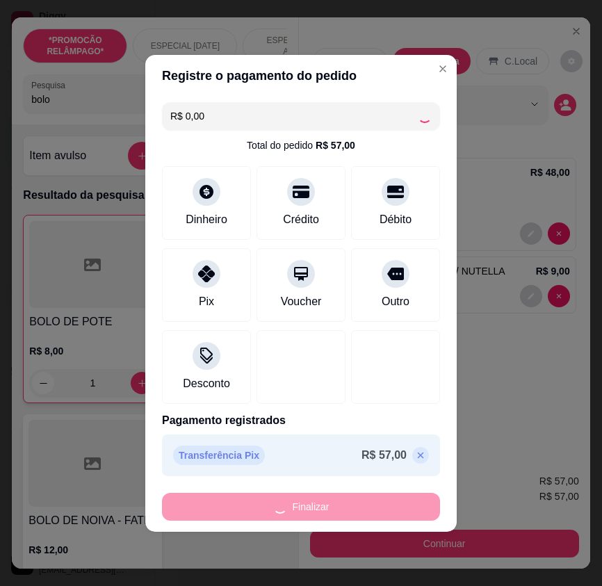
type input "0"
type input "-R$ 57,00"
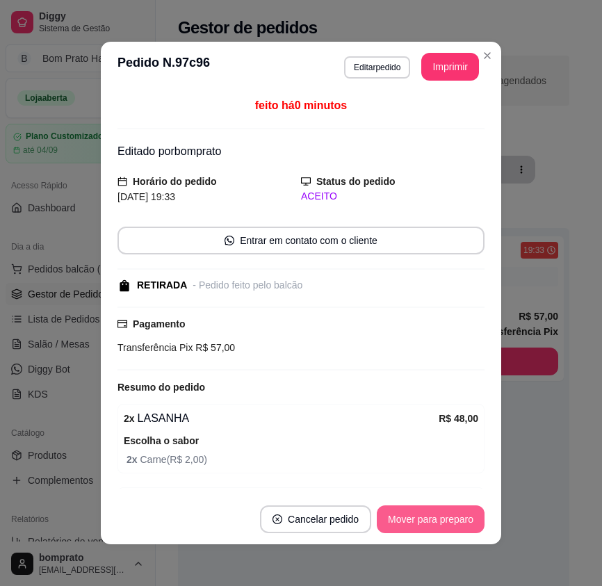
click at [446, 511] on button "Mover para preparo" at bounding box center [431, 519] width 108 height 28
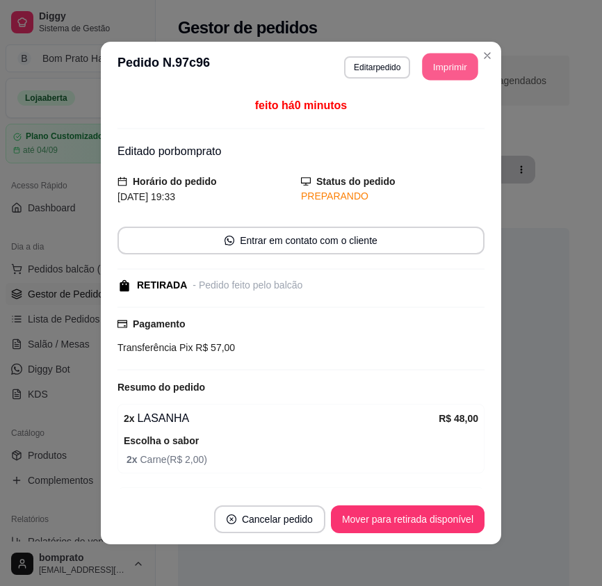
click at [443, 72] on button "Imprimir" at bounding box center [451, 67] width 56 height 27
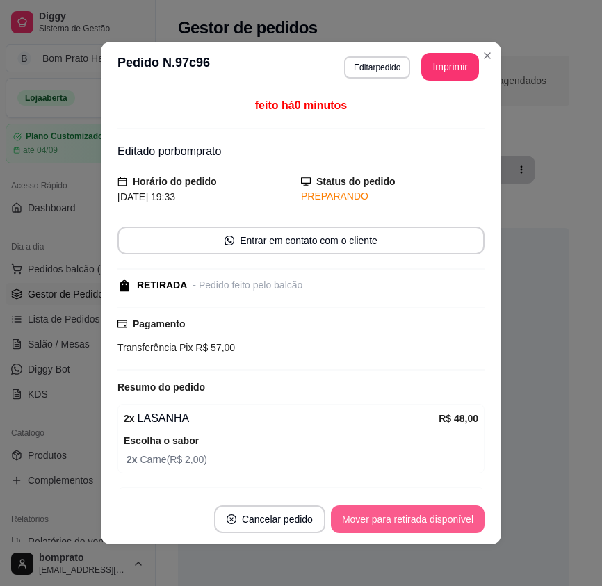
click at [455, 508] on button "Mover para retirada disponível" at bounding box center [408, 519] width 154 height 28
click at [454, 525] on button "Mover para finalizado" at bounding box center [426, 519] width 115 height 28
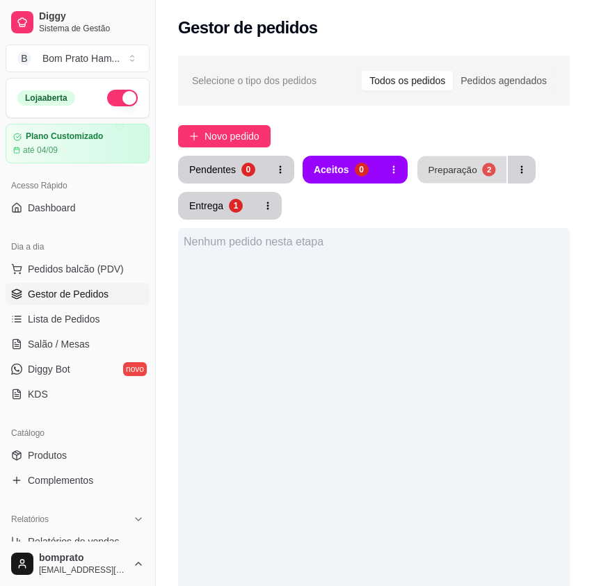
click at [467, 175] on div "Preparação" at bounding box center [452, 169] width 49 height 13
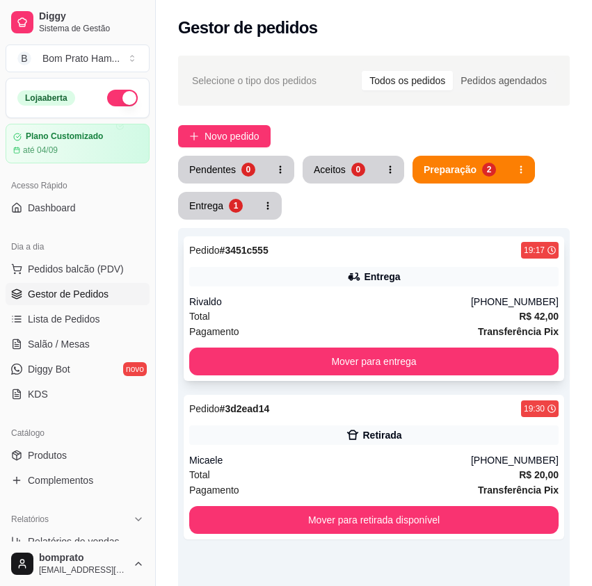
click at [371, 294] on div "Pedido # 3451c555 19:17 Entrega Rivaldo [PHONE_NUMBER] Total R$ 42,00 Pagamento…" at bounding box center [374, 308] width 380 height 145
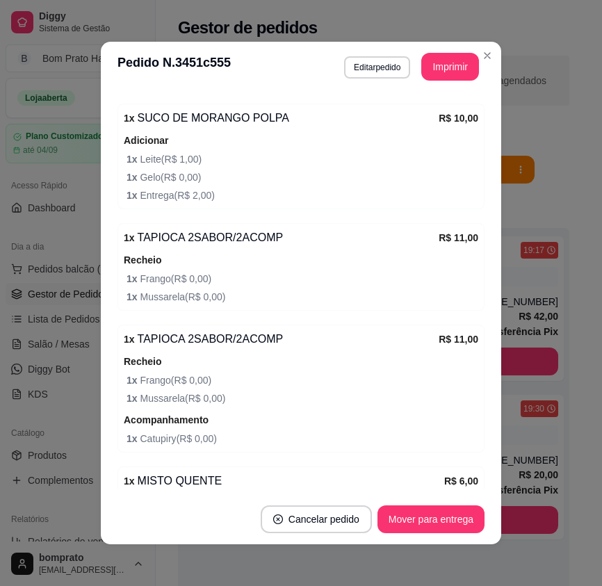
scroll to position [431, 0]
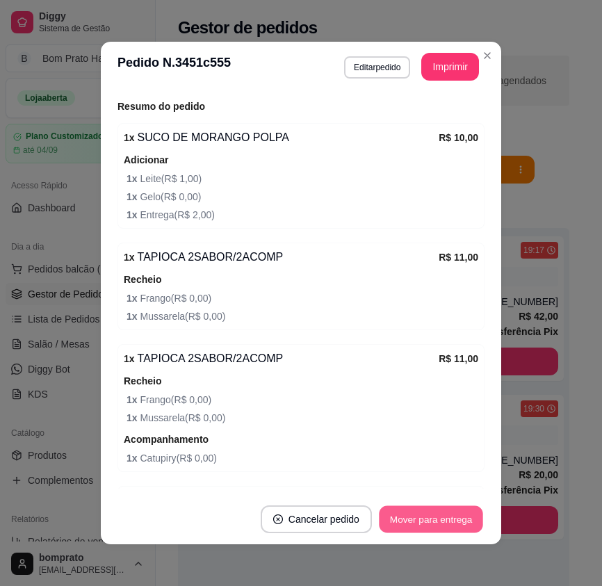
click at [452, 516] on button "Mover para entrega" at bounding box center [431, 519] width 104 height 27
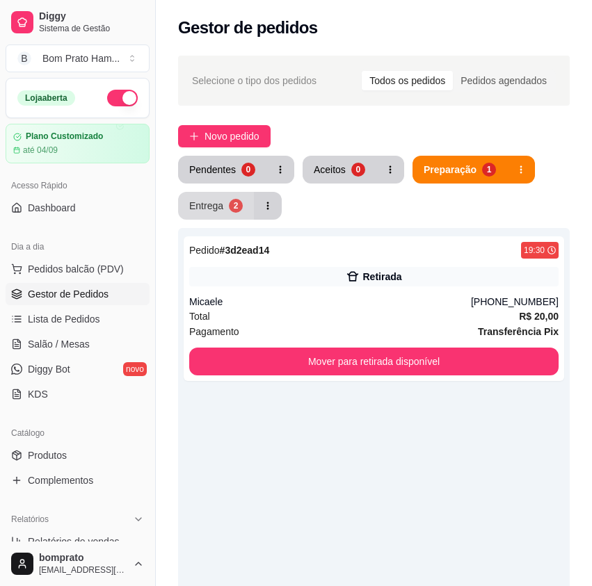
click at [232, 209] on div "2" at bounding box center [236, 206] width 14 height 14
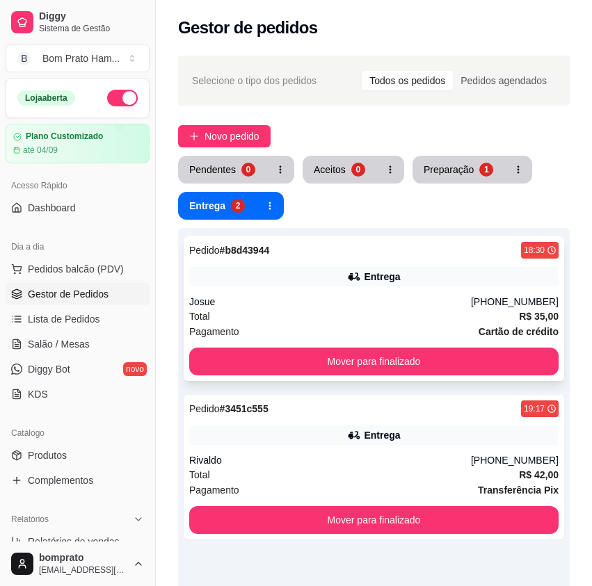
click at [388, 337] on div "Pagamento Cartão de crédito" at bounding box center [373, 331] width 369 height 15
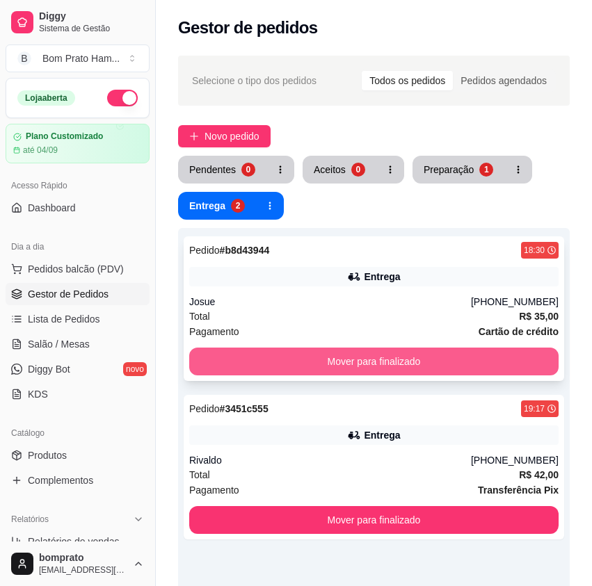
click at [432, 361] on button "Mover para finalizado" at bounding box center [373, 362] width 369 height 28
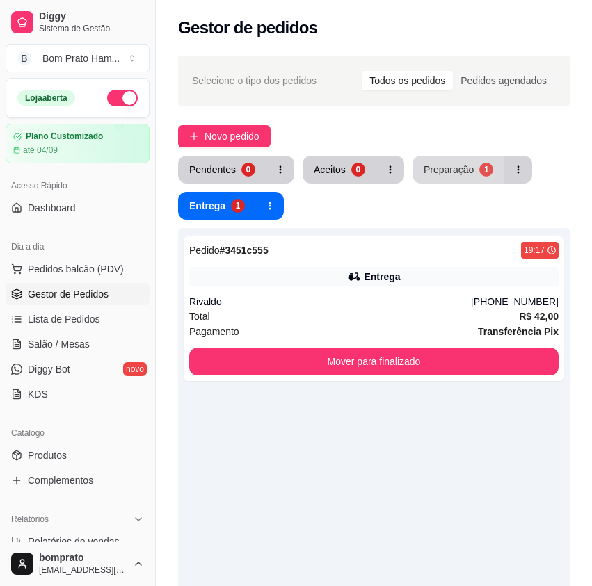
click at [462, 156] on button "Preparação 1" at bounding box center [458, 170] width 92 height 28
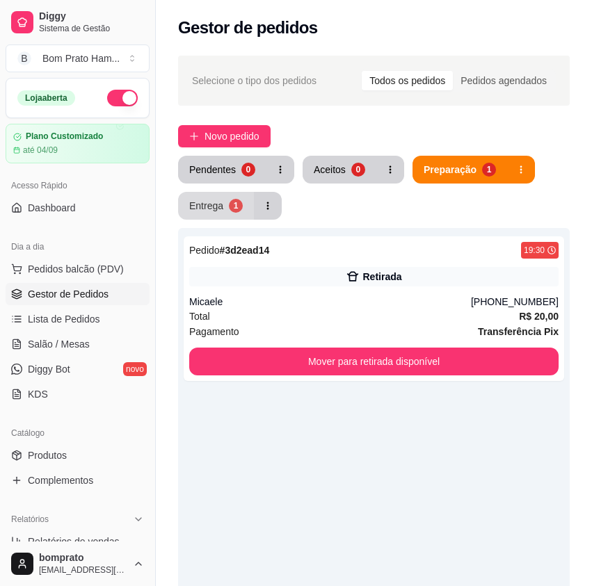
click at [227, 214] on button "Entrega 1" at bounding box center [216, 206] width 76 height 28
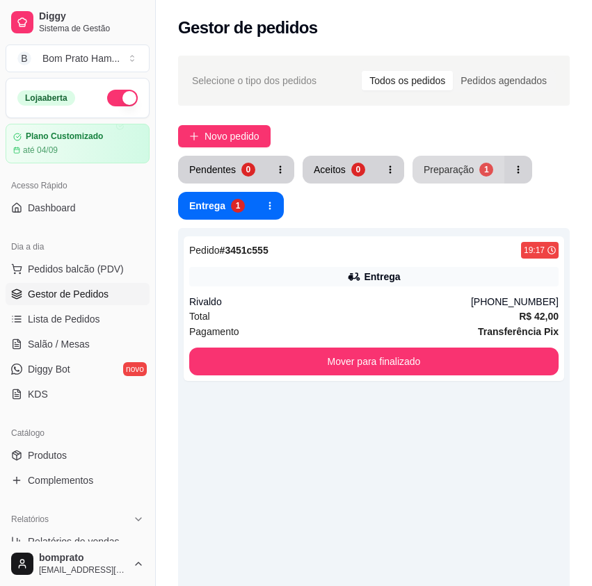
click at [457, 166] on div "Preparação" at bounding box center [448, 170] width 50 height 14
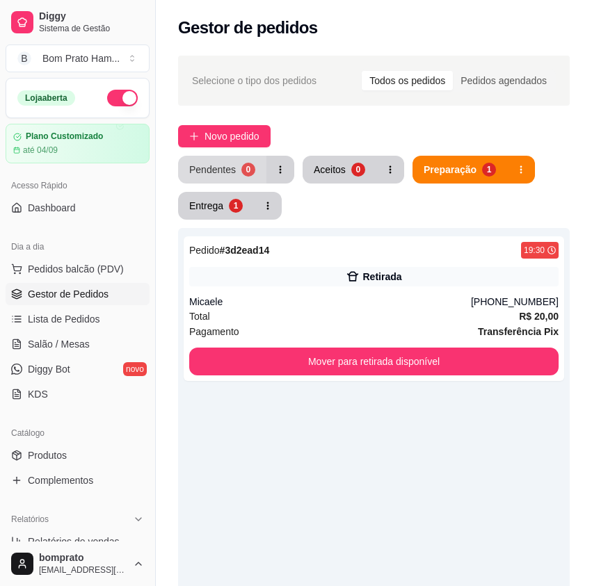
click at [260, 178] on button "Pendentes 0" at bounding box center [222, 170] width 88 height 28
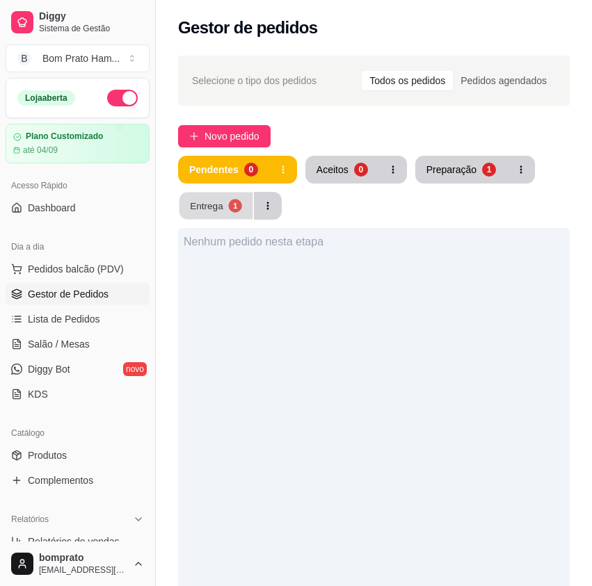
click at [230, 210] on div "1" at bounding box center [234, 205] width 13 height 13
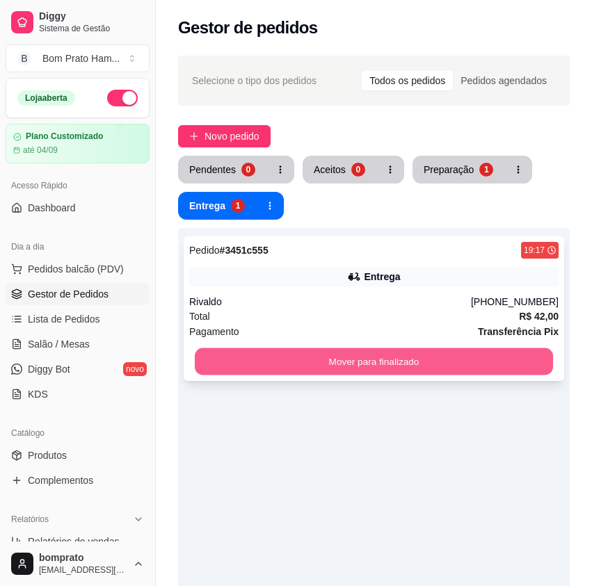
click at [387, 357] on button "Mover para finalizado" at bounding box center [374, 361] width 358 height 27
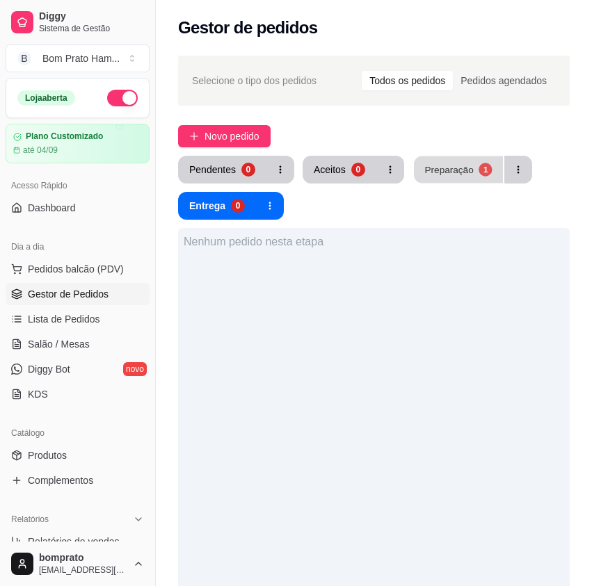
click at [434, 171] on div "Preparação" at bounding box center [448, 169] width 49 height 13
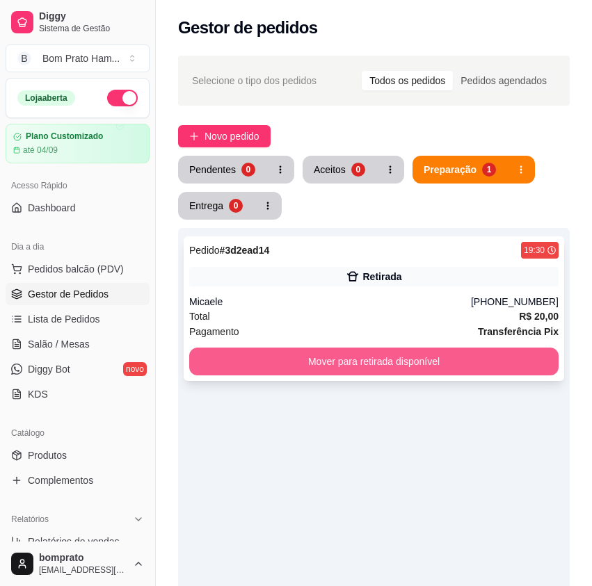
click at [417, 363] on button "Mover para retirada disponível" at bounding box center [373, 362] width 369 height 28
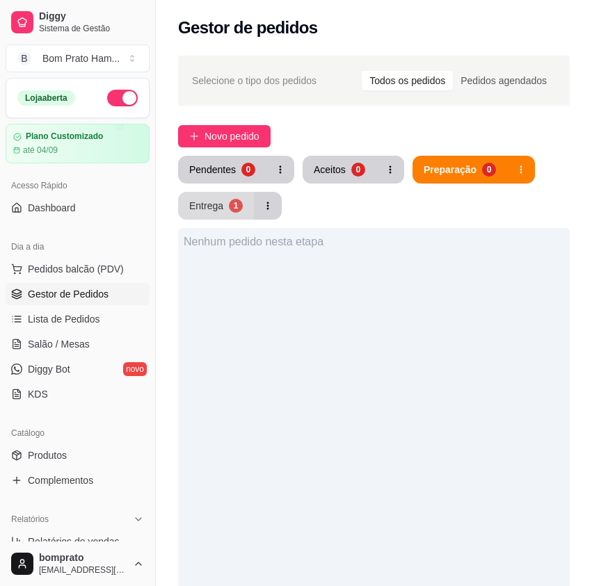
click at [195, 207] on div "Entrega" at bounding box center [206, 206] width 34 height 14
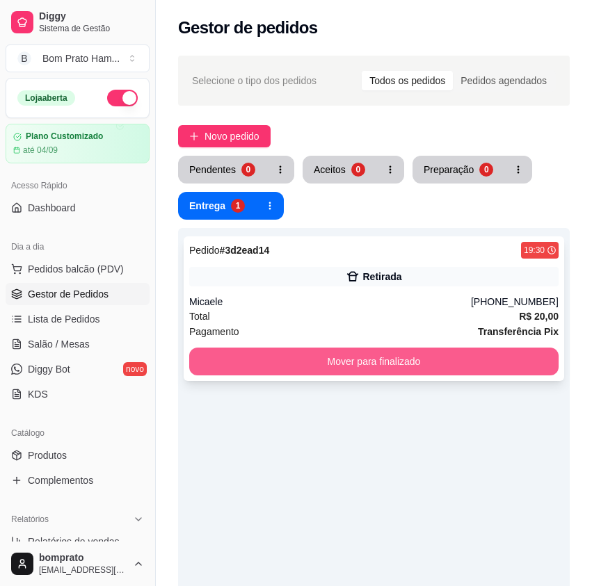
click at [410, 357] on button "Mover para finalizado" at bounding box center [373, 362] width 369 height 28
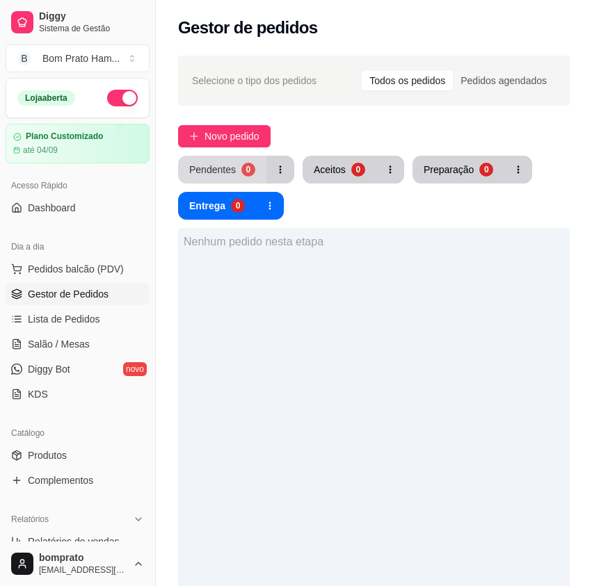
click at [247, 163] on div "0" at bounding box center [248, 170] width 14 height 14
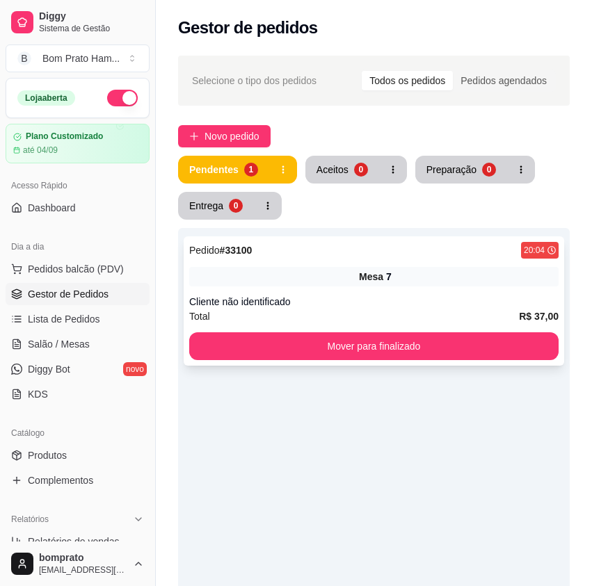
click at [371, 290] on div "Pedido # 33100 20:04 Mesa 7 Cliente não identificado Total R$ 37,00 Mover para …" at bounding box center [374, 300] width 380 height 129
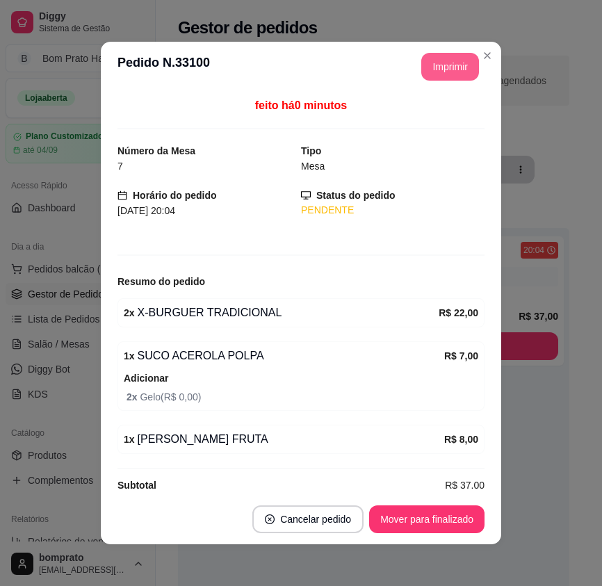
click at [452, 67] on button "Imprimir" at bounding box center [450, 67] width 58 height 28
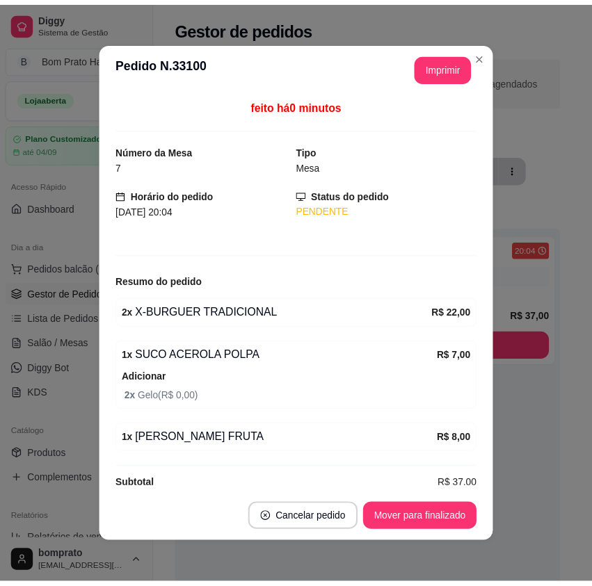
scroll to position [0, 0]
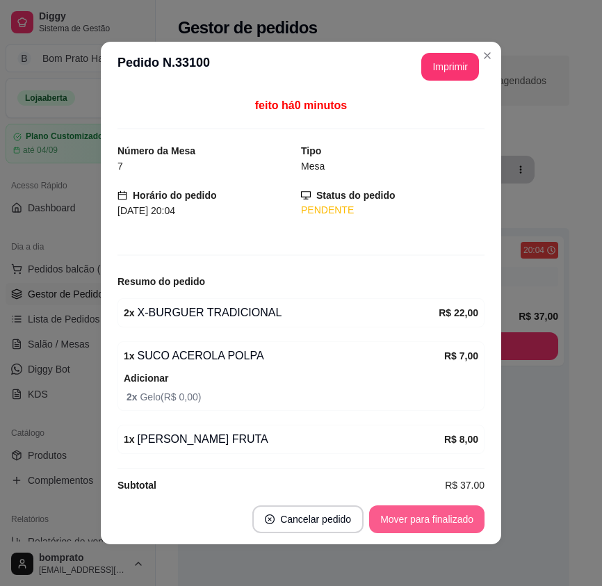
click at [446, 515] on button "Mover para finalizado" at bounding box center [426, 519] width 115 height 28
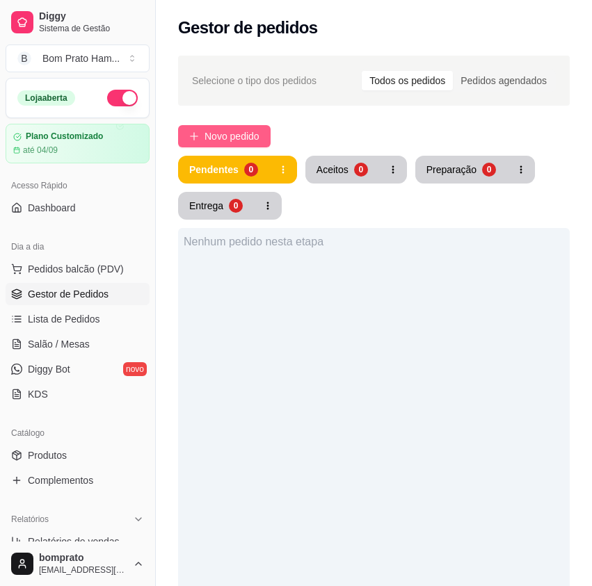
click at [222, 132] on span "Novo pedido" at bounding box center [231, 136] width 55 height 15
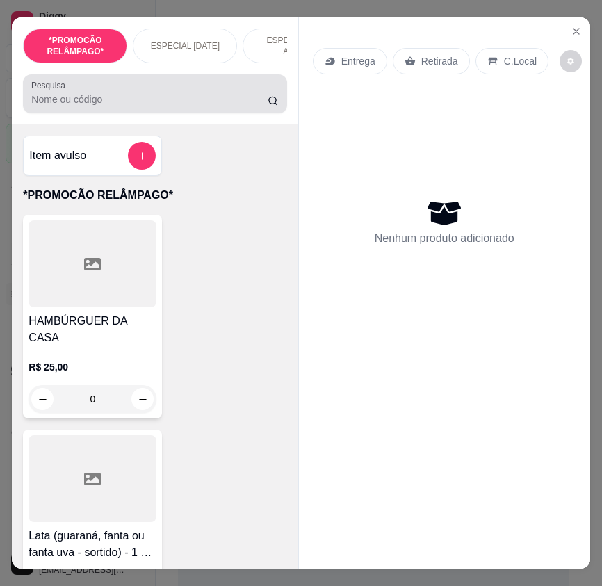
click at [202, 100] on input "Pesquisa" at bounding box center [149, 99] width 236 height 14
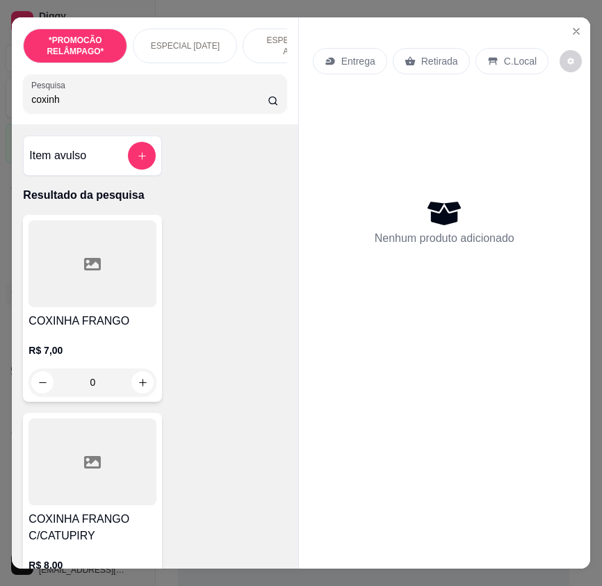
type input "coxinh"
click at [117, 487] on div at bounding box center [93, 462] width 128 height 87
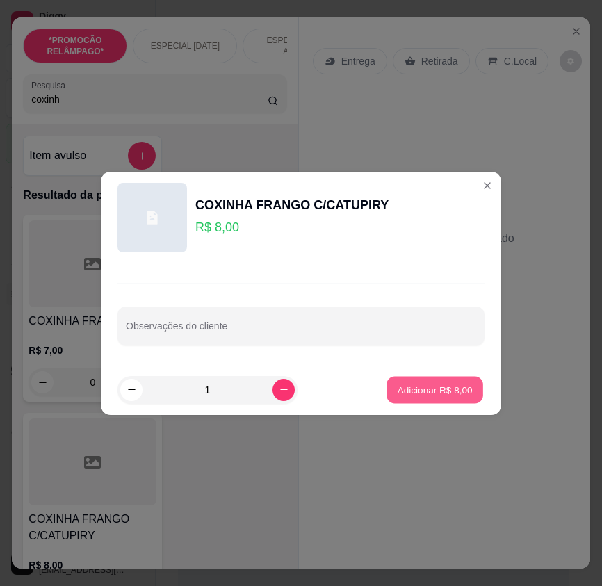
click at [397, 393] on p "Adicionar R$ 8,00" at bounding box center [434, 389] width 75 height 13
type input "1"
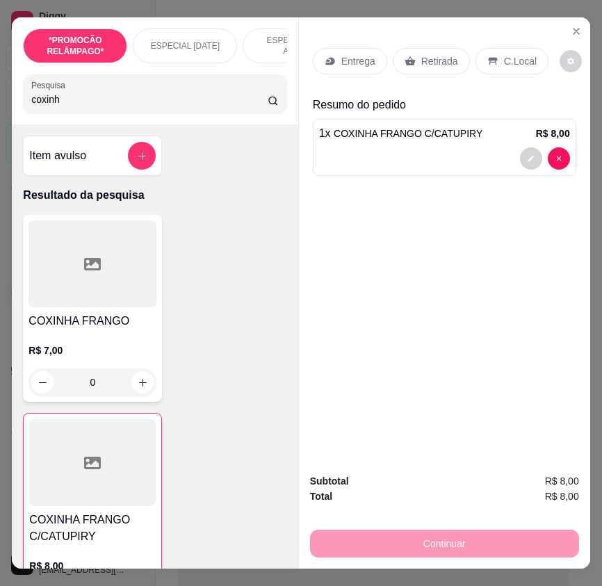
click at [436, 54] on p "Retirada" at bounding box center [439, 61] width 37 height 14
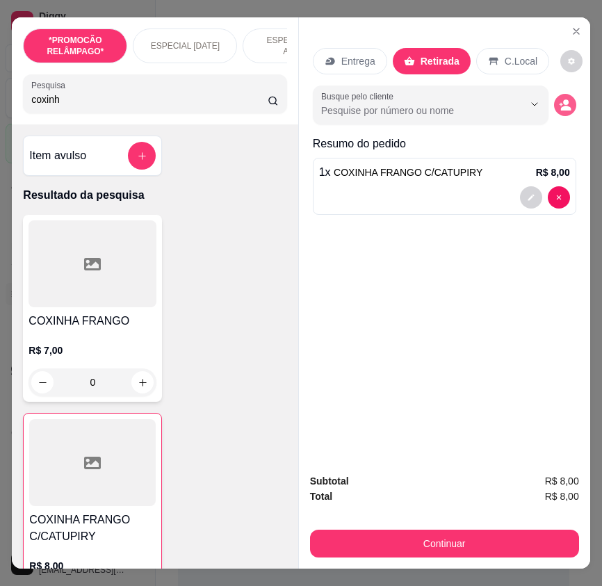
click at [569, 104] on button "decrease-product-quantity" at bounding box center [565, 105] width 22 height 22
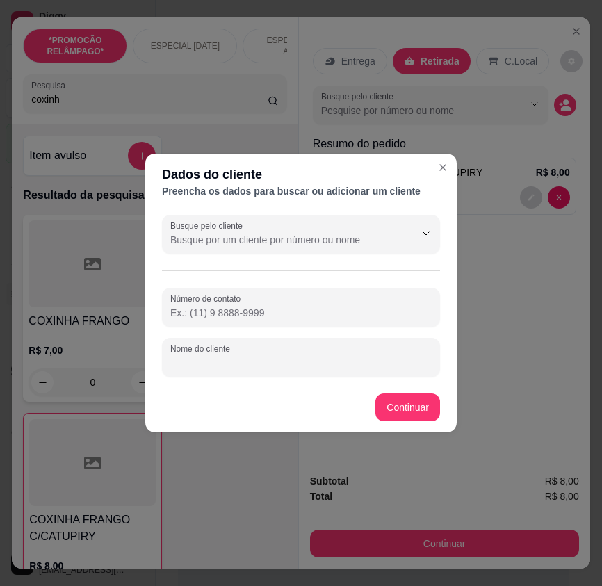
paste input "[PERSON_NAME]"
type input "[PERSON_NAME]"
paste input "[PHONE_NUMBER]"
type input "[PHONE_NUMBER]"
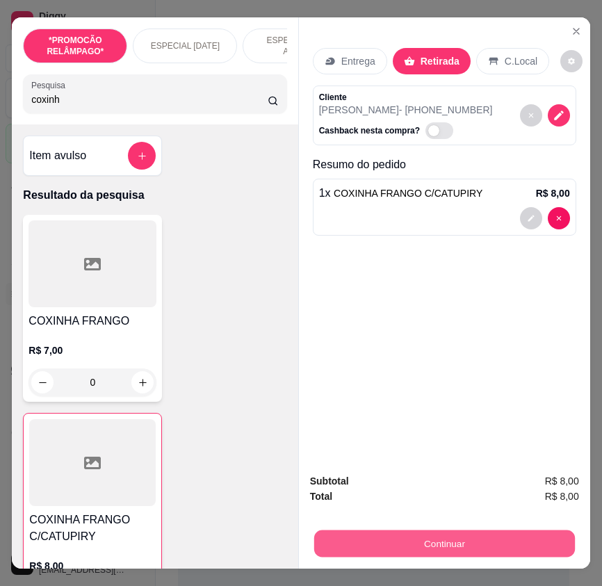
click at [546, 536] on button "Continuar" at bounding box center [444, 543] width 261 height 27
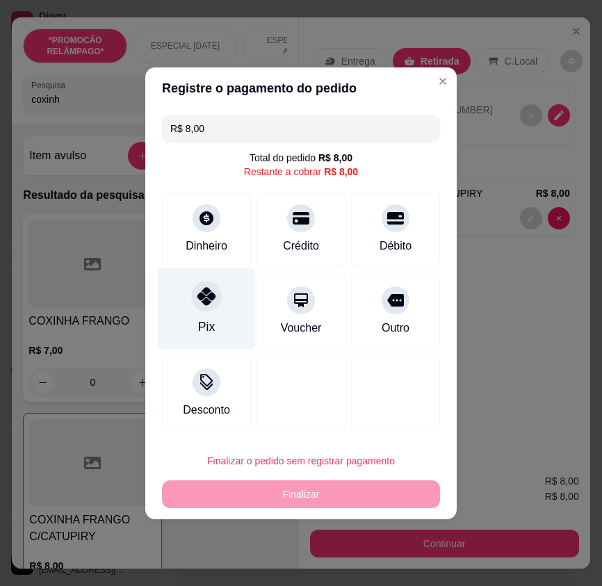
click at [202, 328] on div "Pix" at bounding box center [206, 327] width 17 height 18
type input "R$ 0,00"
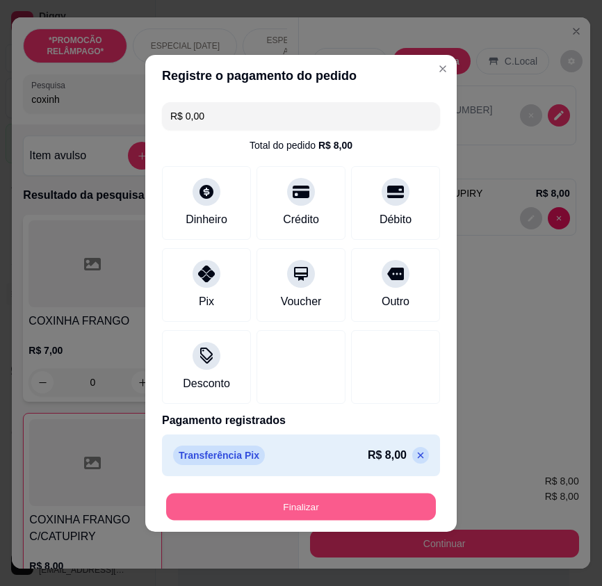
click at [325, 496] on button "Finalizar" at bounding box center [301, 506] width 270 height 27
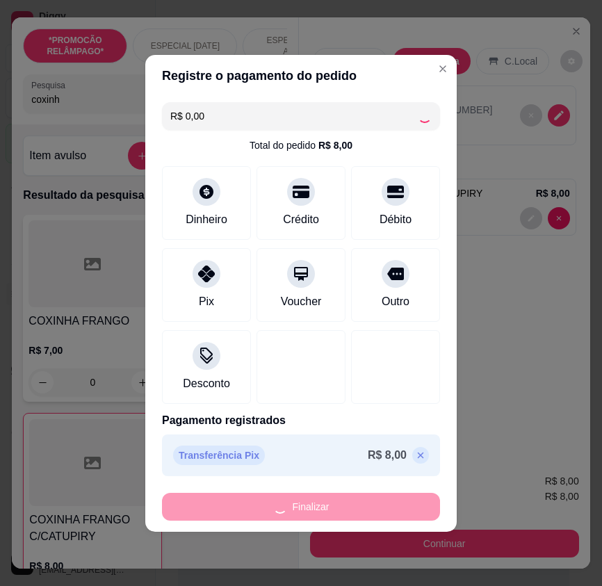
type input "0"
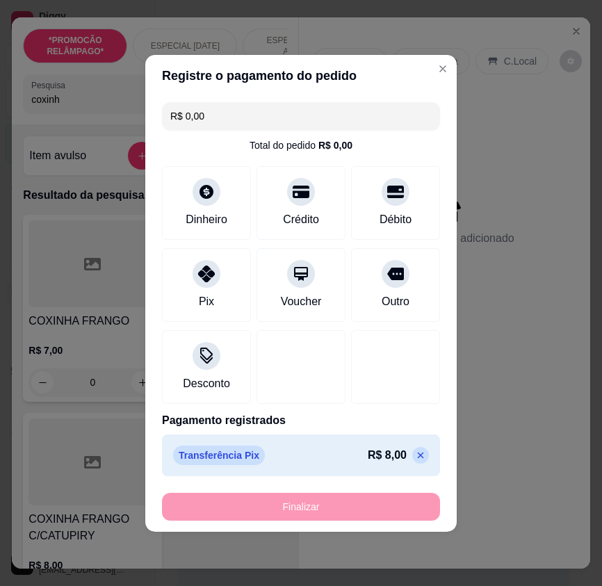
type input "-R$ 8,00"
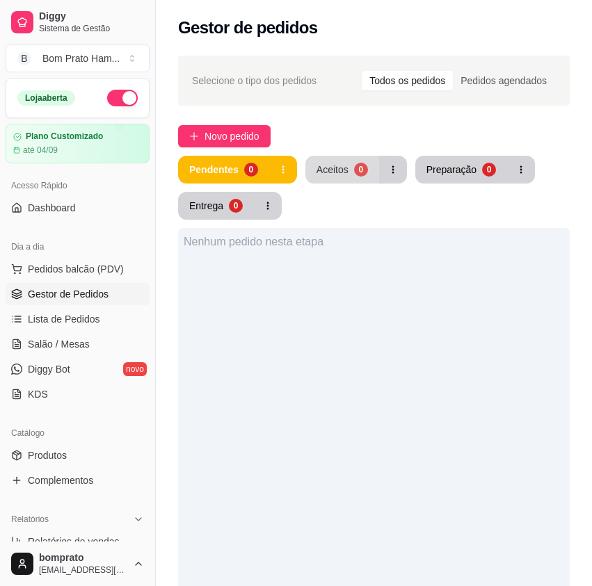
click at [353, 177] on button "Aceitos 0" at bounding box center [342, 170] width 74 height 28
